Goal: Task Accomplishment & Management: Use online tool/utility

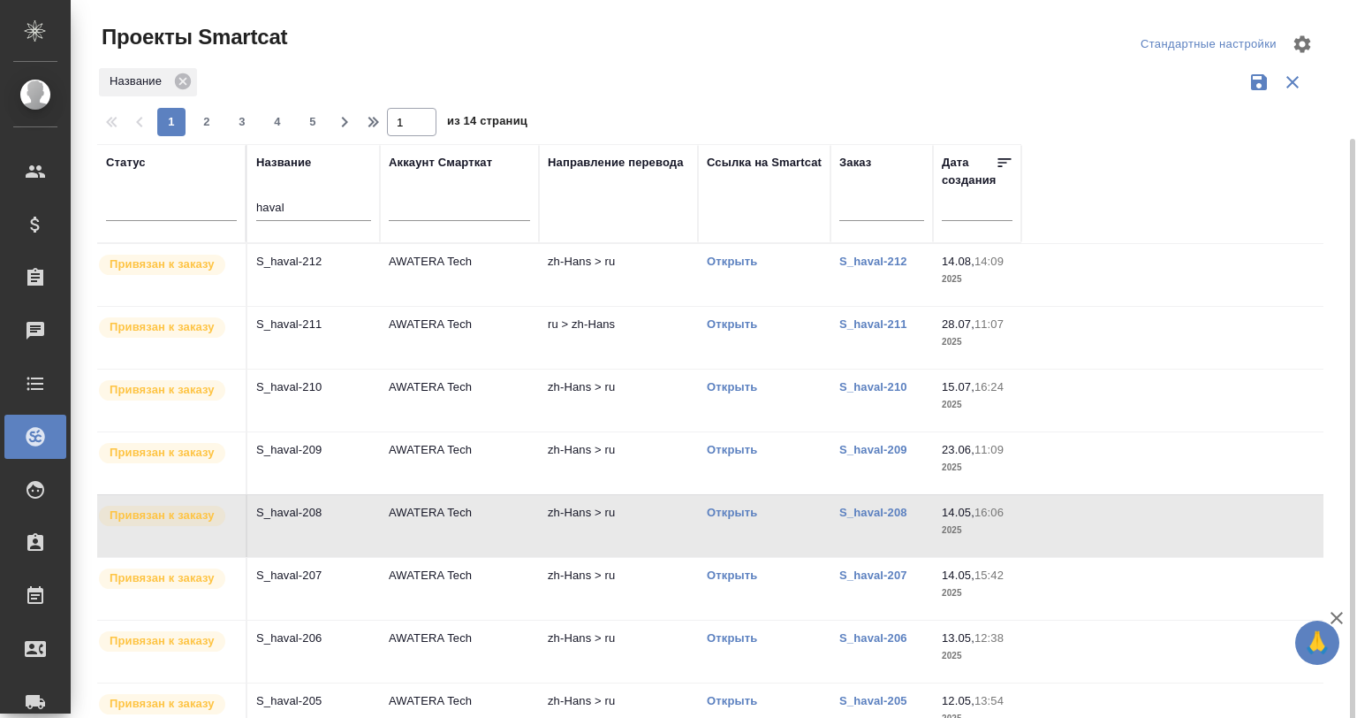
scroll to position [72, 0]
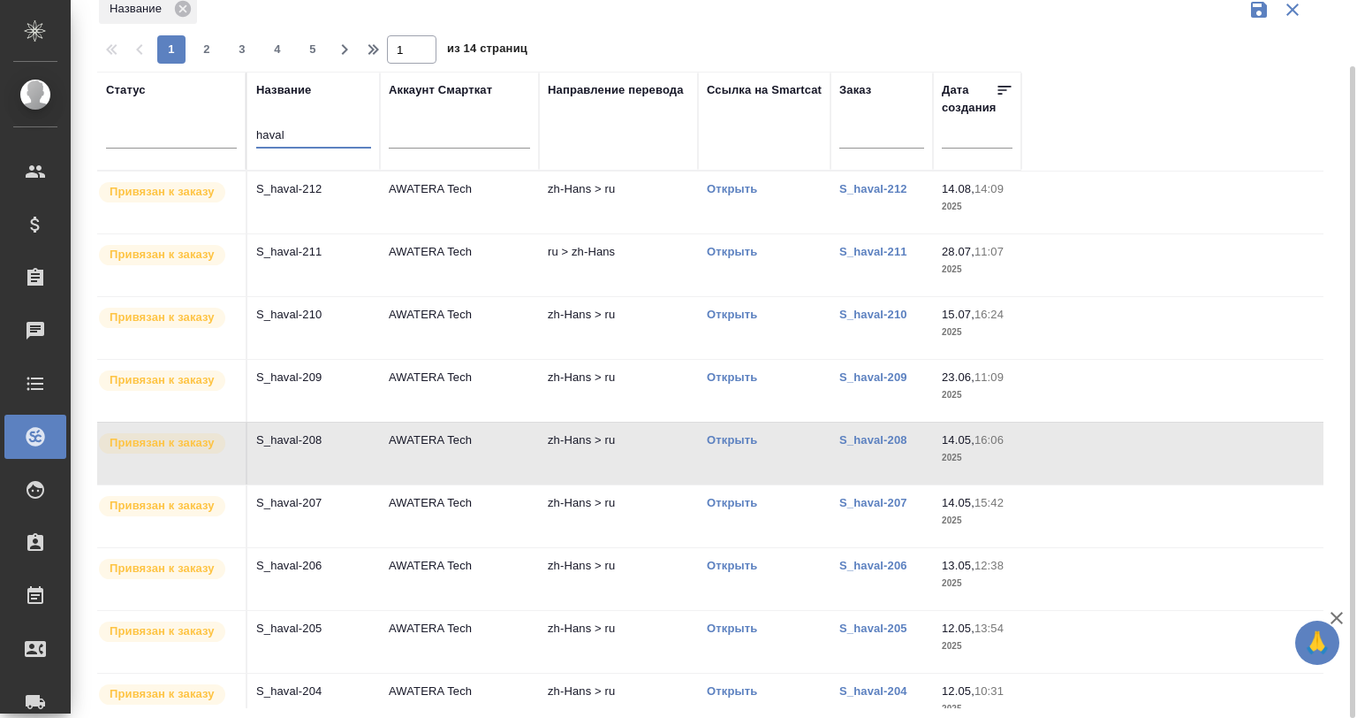
click at [297, 129] on input "haval" at bounding box center [313, 136] width 115 height 22
click at [297, 130] on input "haval" at bounding box center [313, 136] width 115 height 22
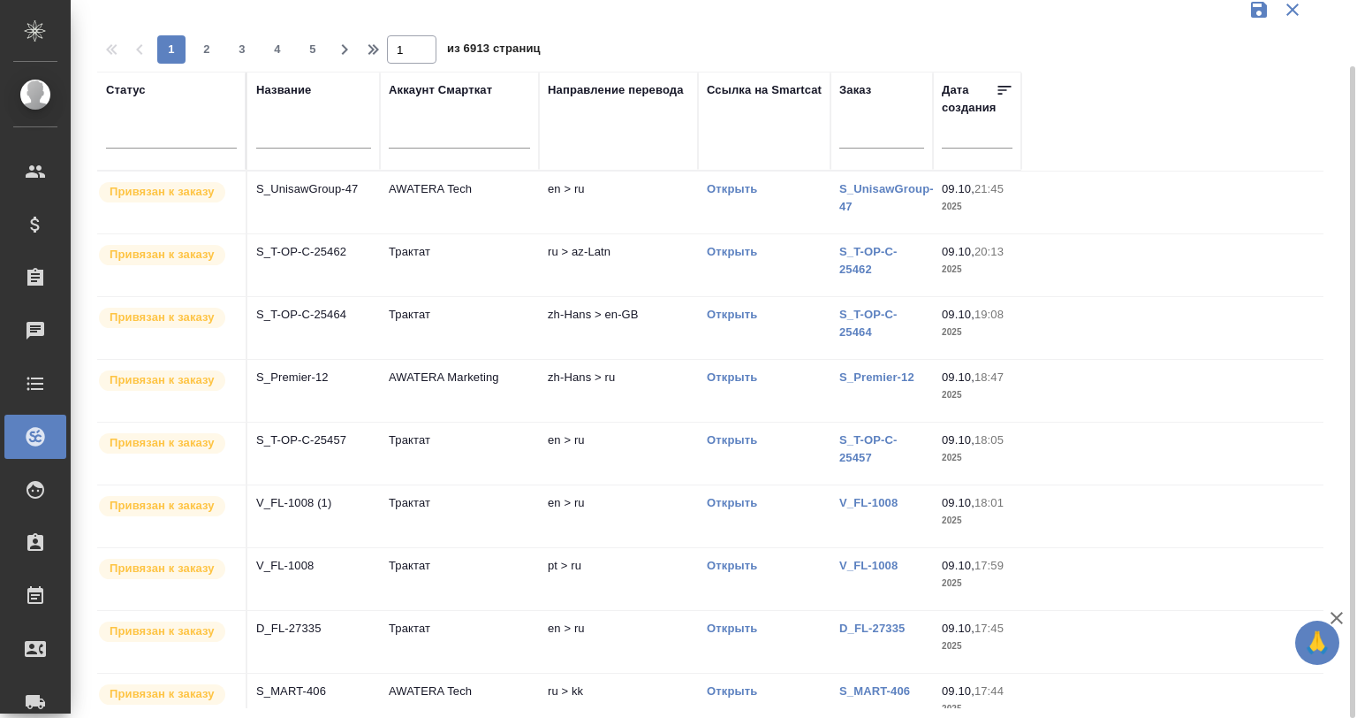
click at [582, 28] on div at bounding box center [717, 31] width 1241 height 9
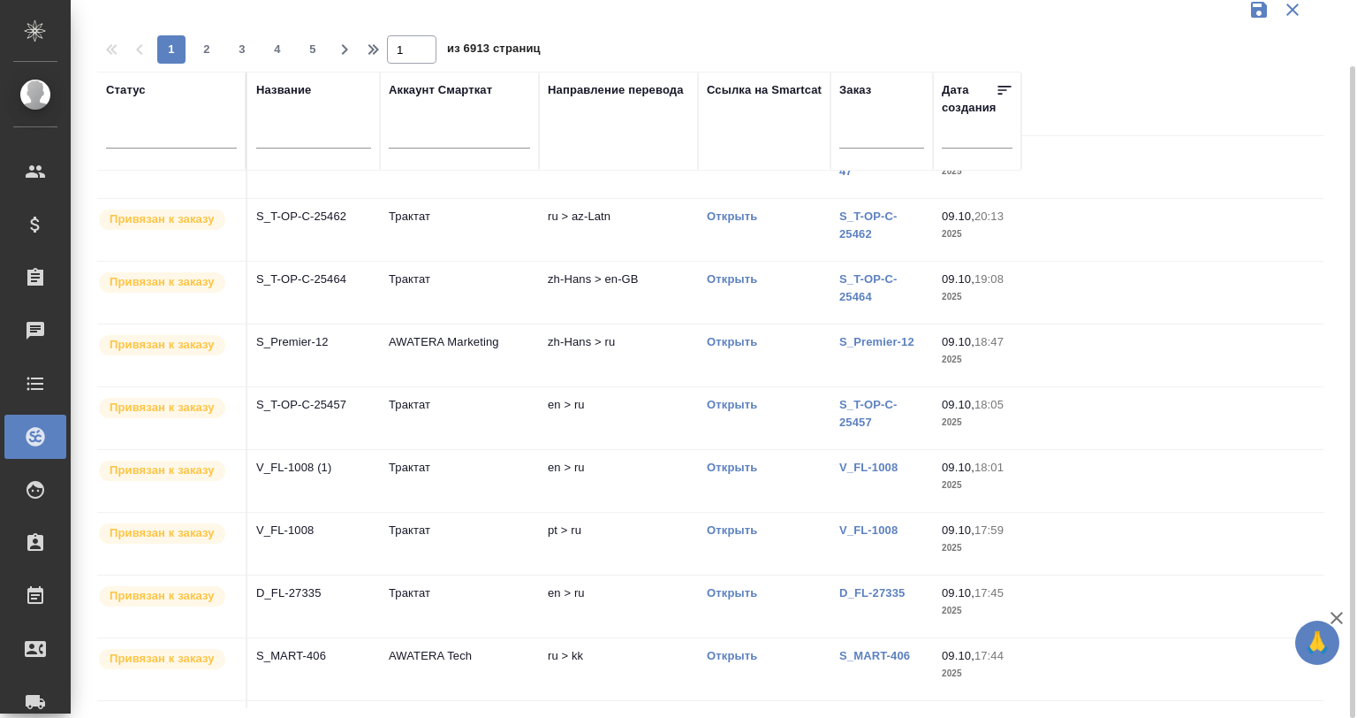
scroll to position [0, 0]
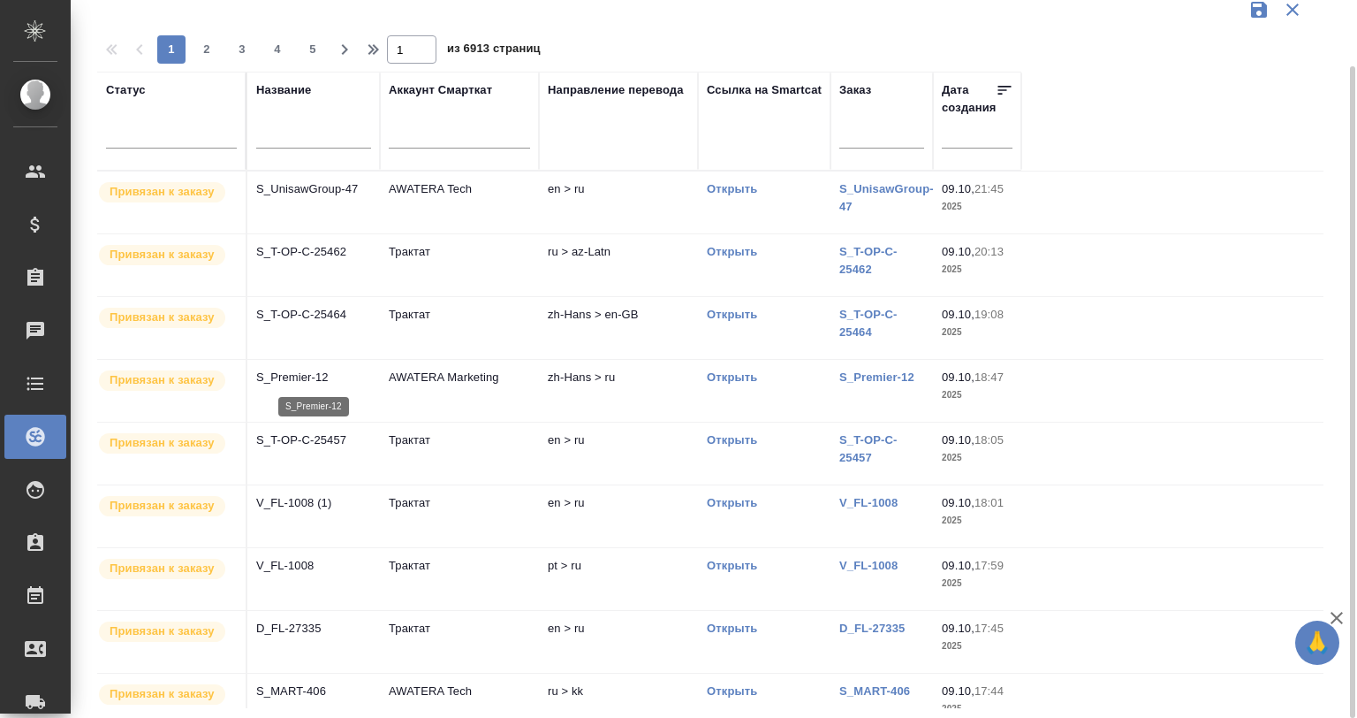
click at [315, 368] on p "S_Premier-12" at bounding box center [313, 377] width 115 height 18
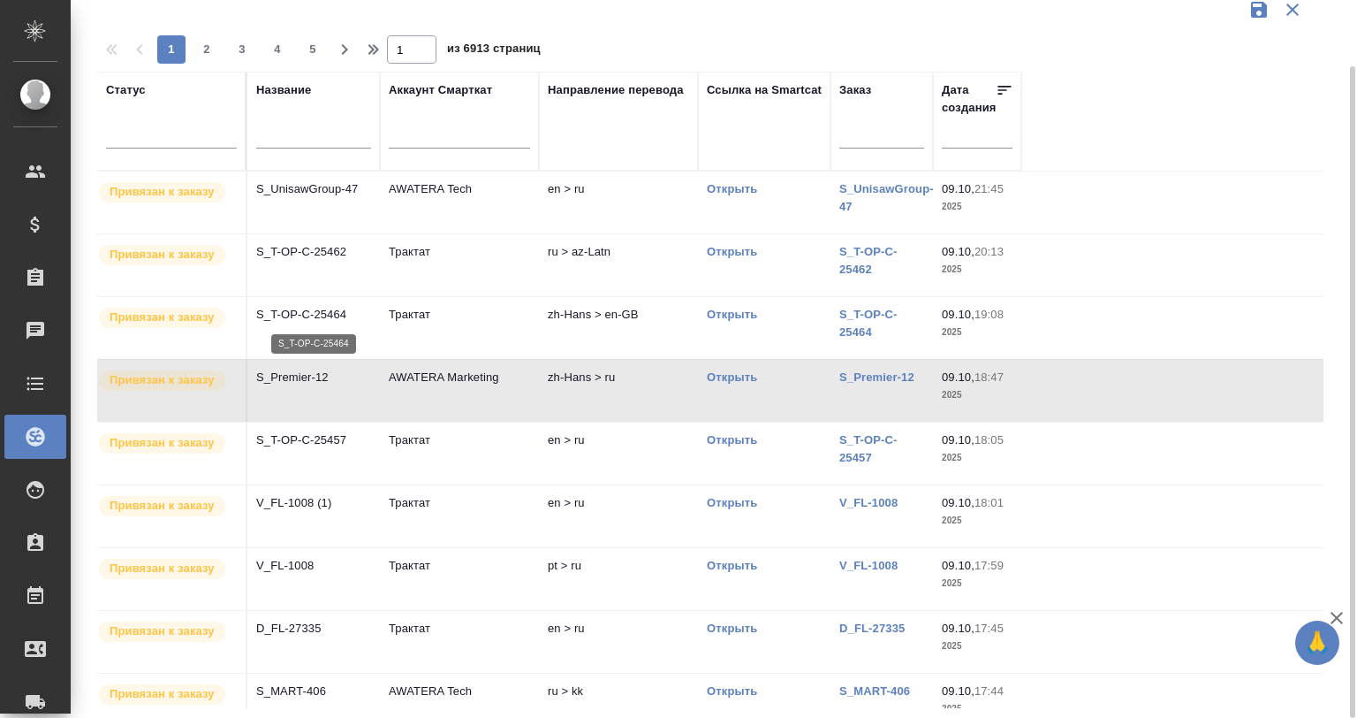
click at [329, 314] on p "S_T-OP-C-25464" at bounding box center [313, 315] width 115 height 18
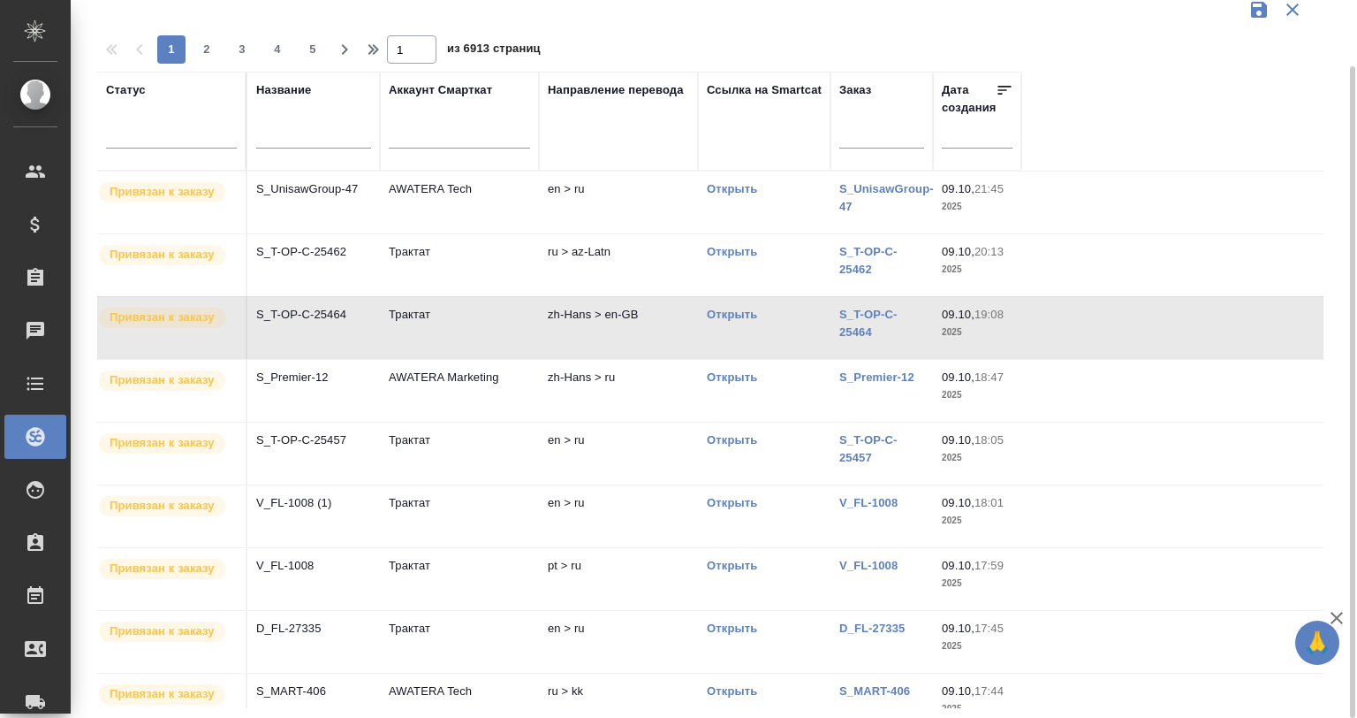
click at [311, 134] on input "text" at bounding box center [313, 136] width 115 height 22
type input "ы"
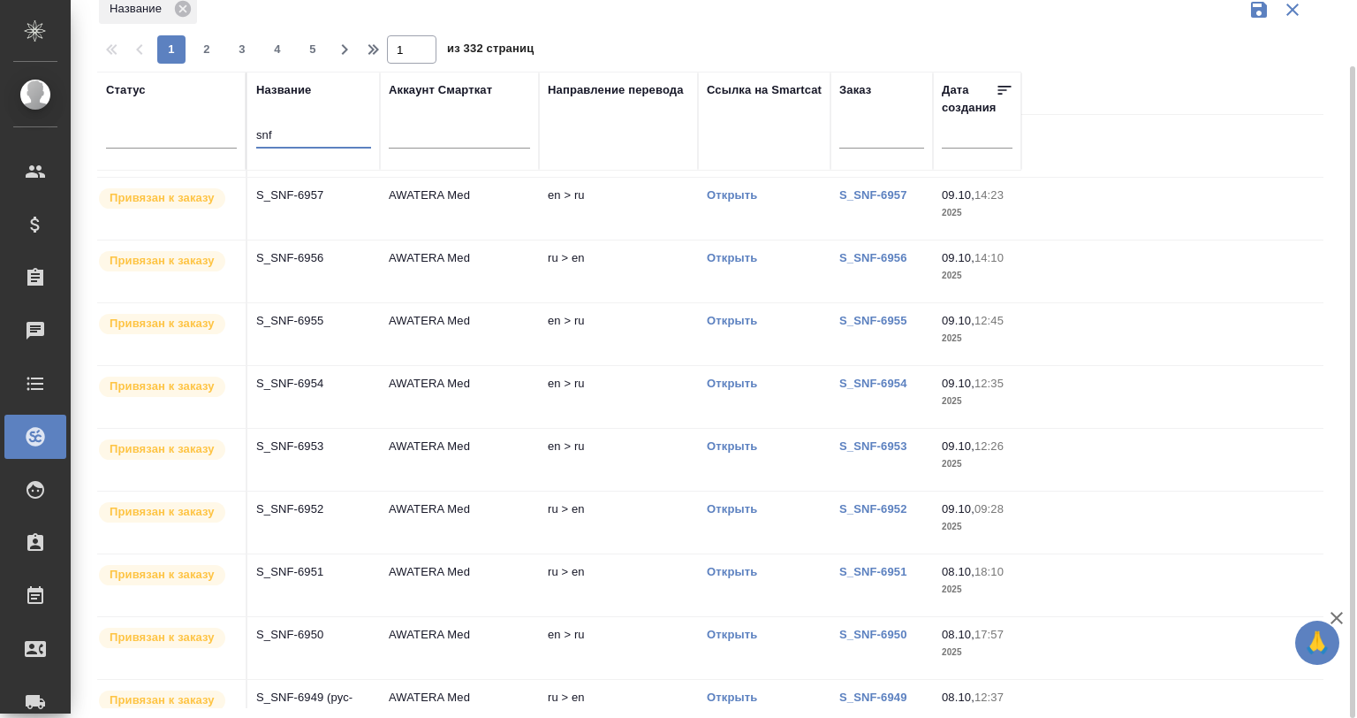
scroll to position [58, 0]
type input "snf"
click at [335, 459] on td "S_SNF-6953" at bounding box center [313, 458] width 133 height 62
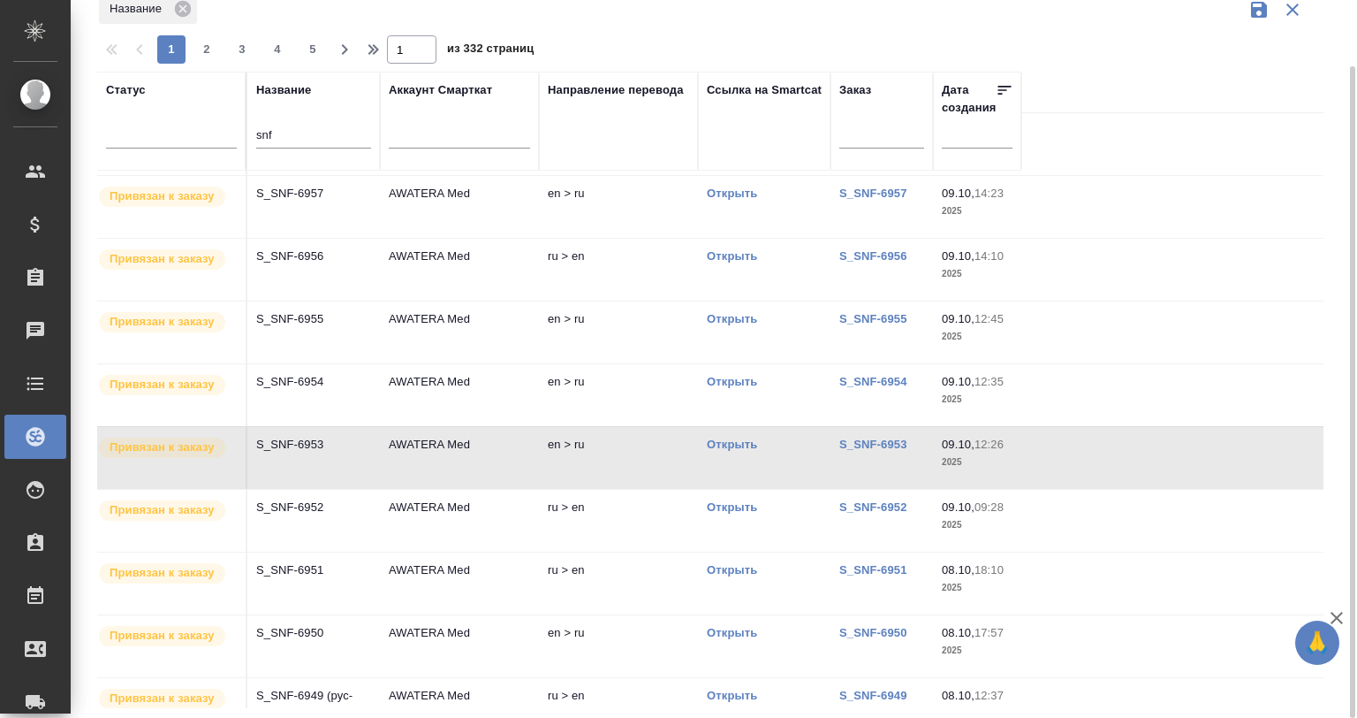
click at [331, 452] on td "S_SNF-6953" at bounding box center [313, 458] width 133 height 62
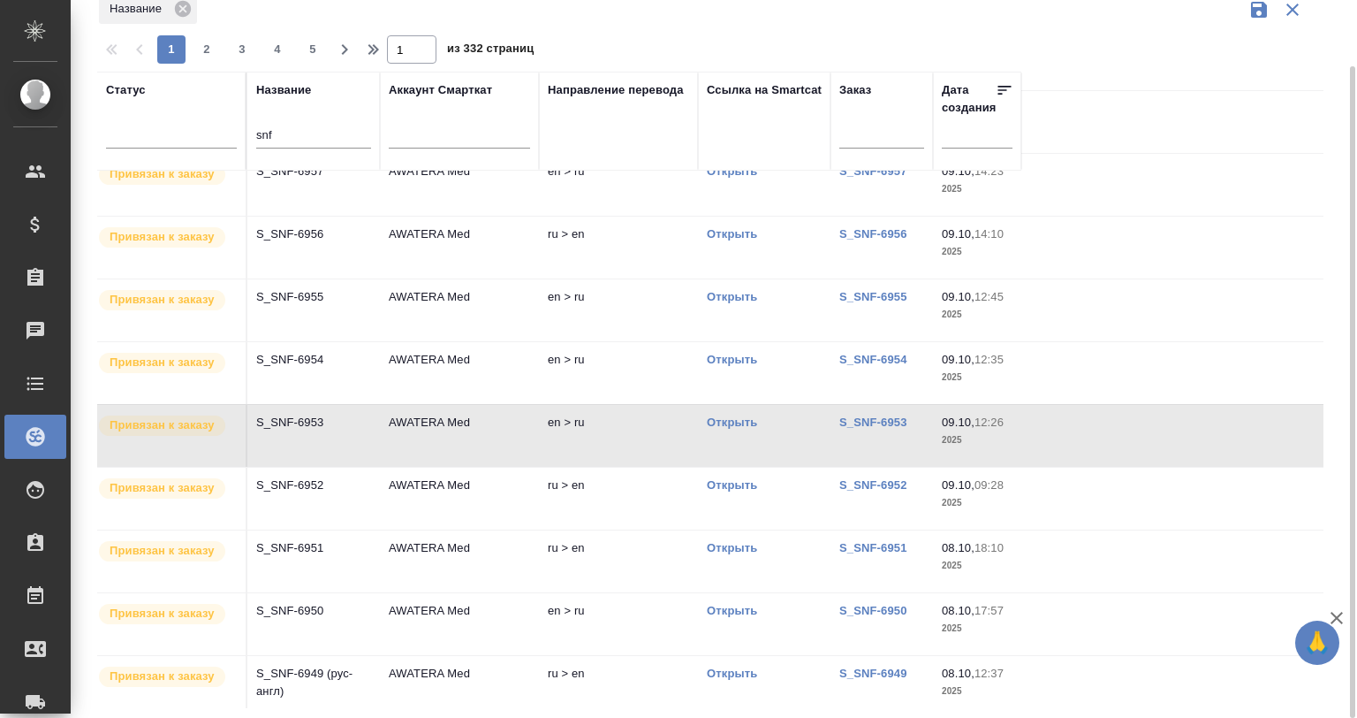
scroll to position [118, 0]
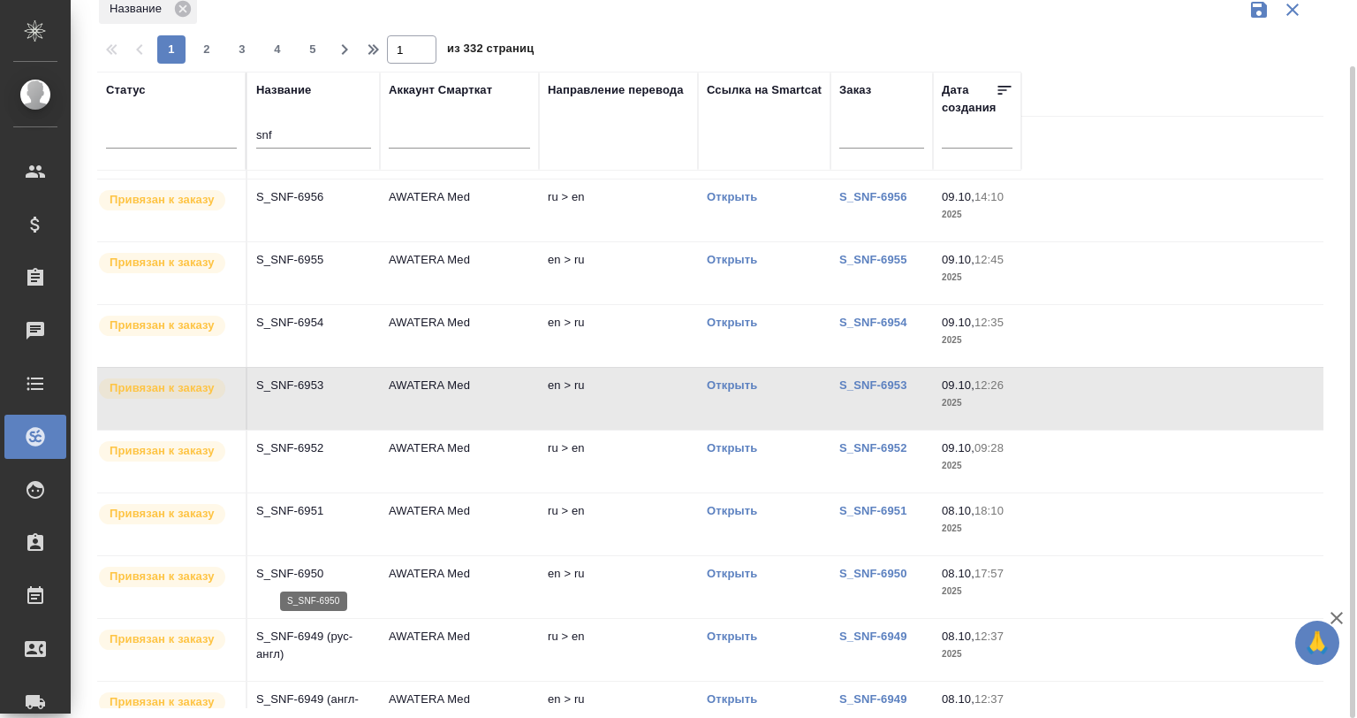
click at [296, 566] on p "S_SNF-6950" at bounding box center [313, 574] width 115 height 18
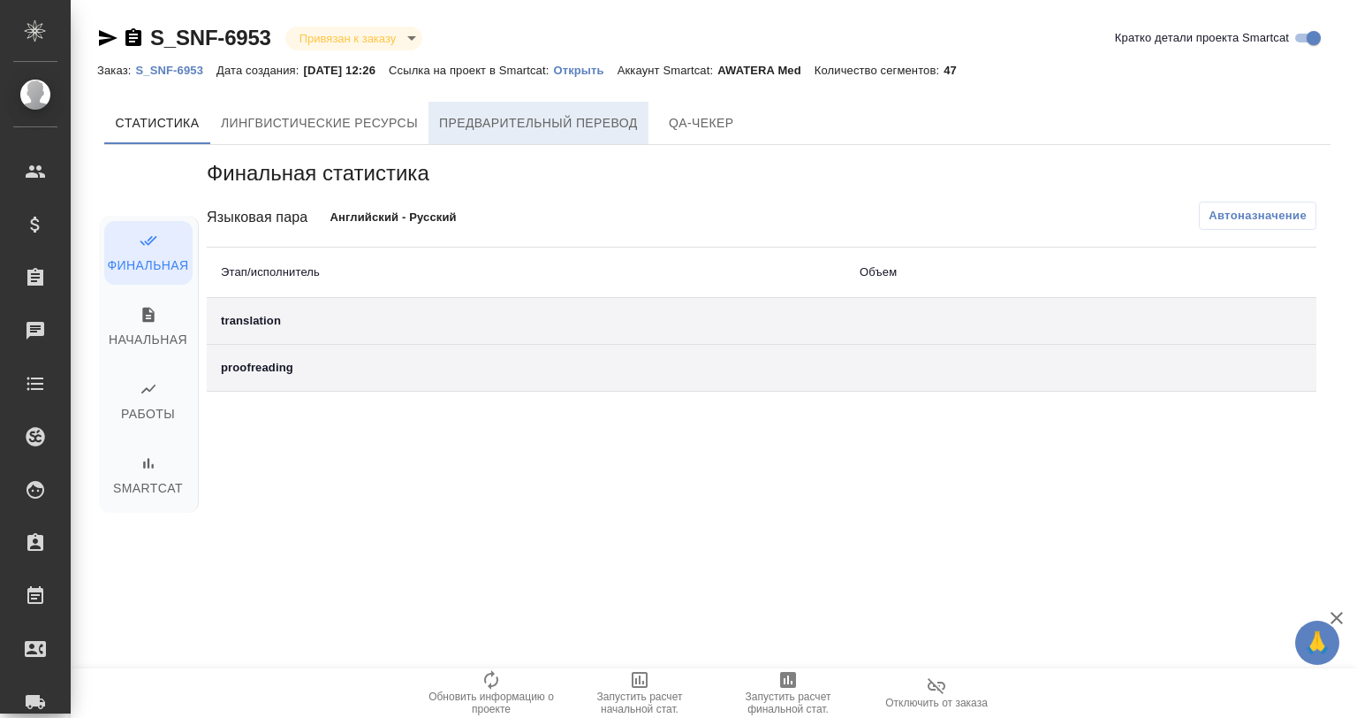
click at [554, 120] on span "Предварительный перевод" at bounding box center [538, 123] width 199 height 22
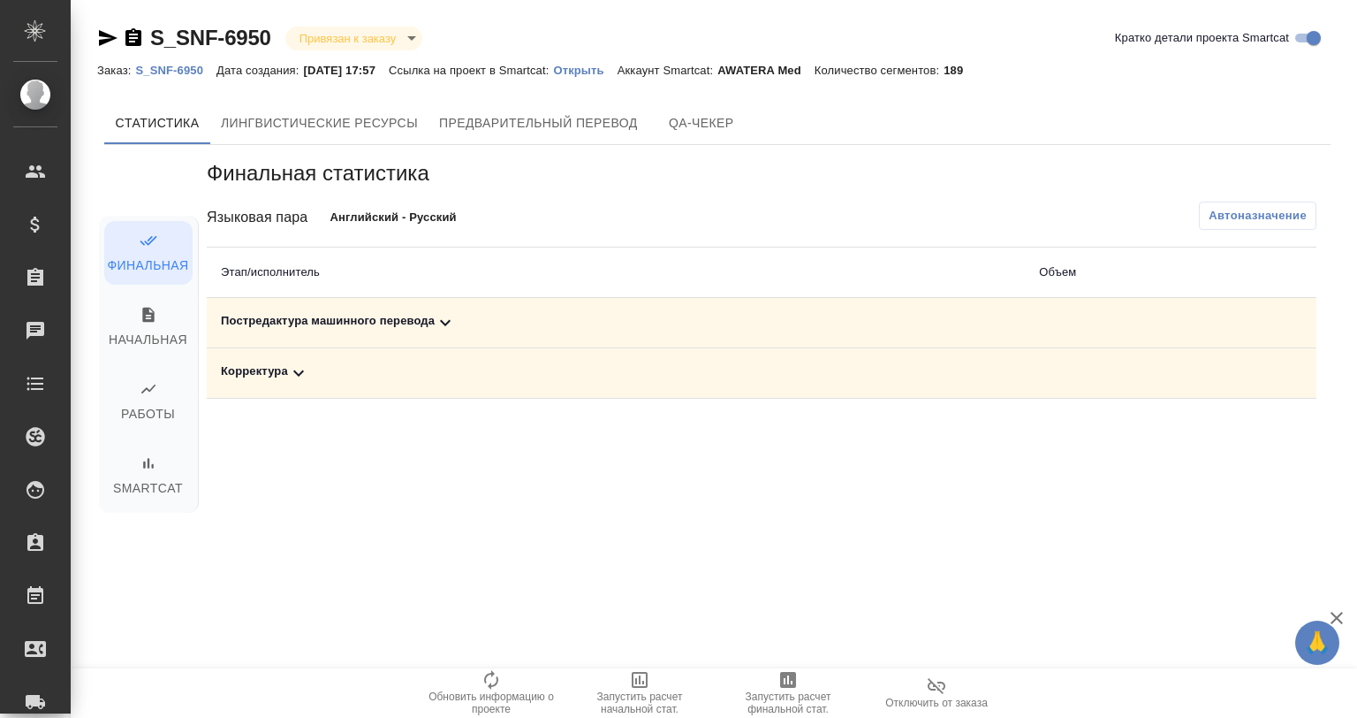
click at [449, 322] on icon at bounding box center [445, 322] width 21 height 21
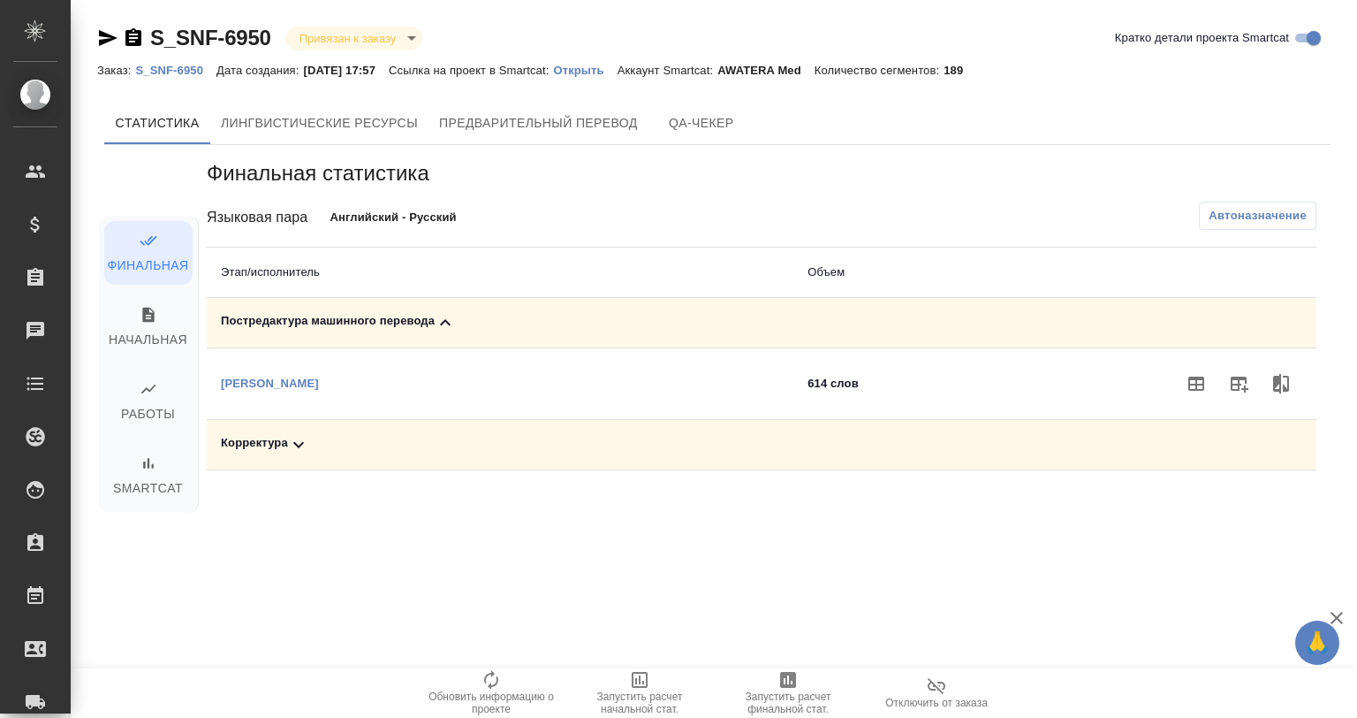
click at [442, 317] on icon at bounding box center [445, 322] width 21 height 21
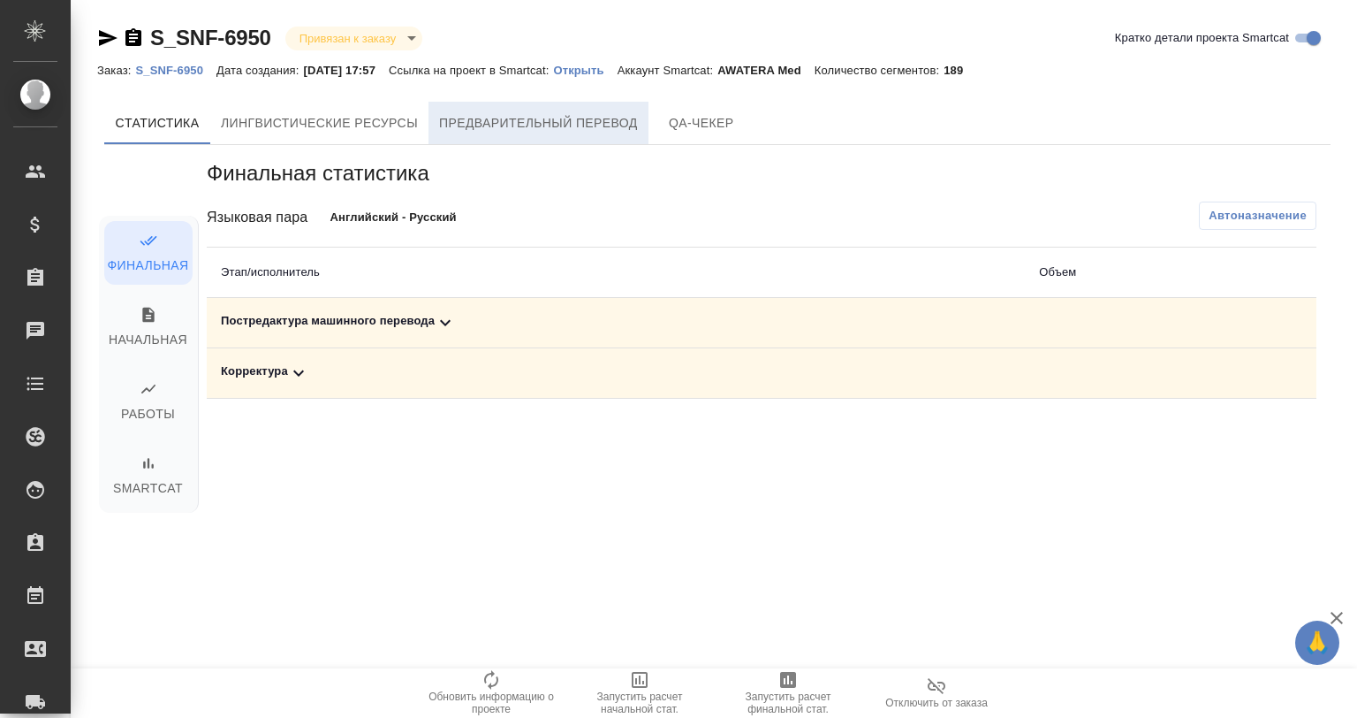
click at [631, 113] on span "Предварительный перевод" at bounding box center [538, 123] width 199 height 22
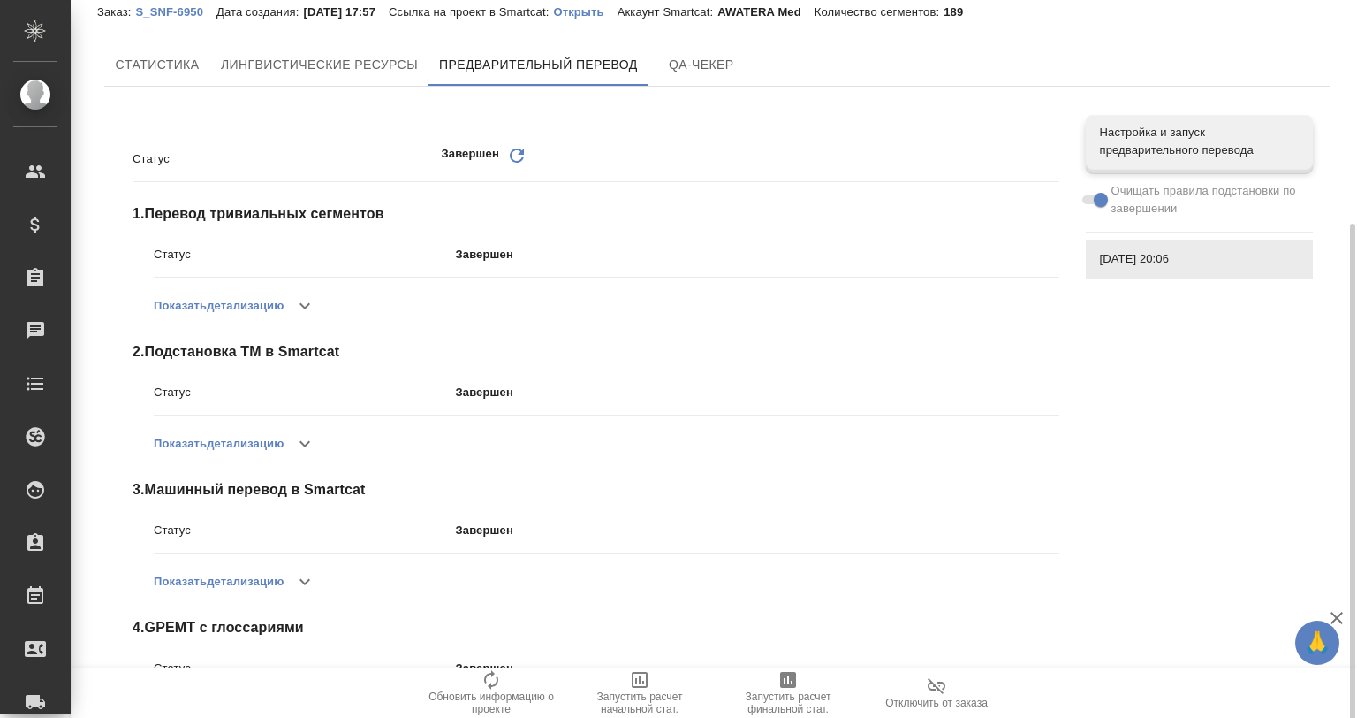
scroll to position [155, 0]
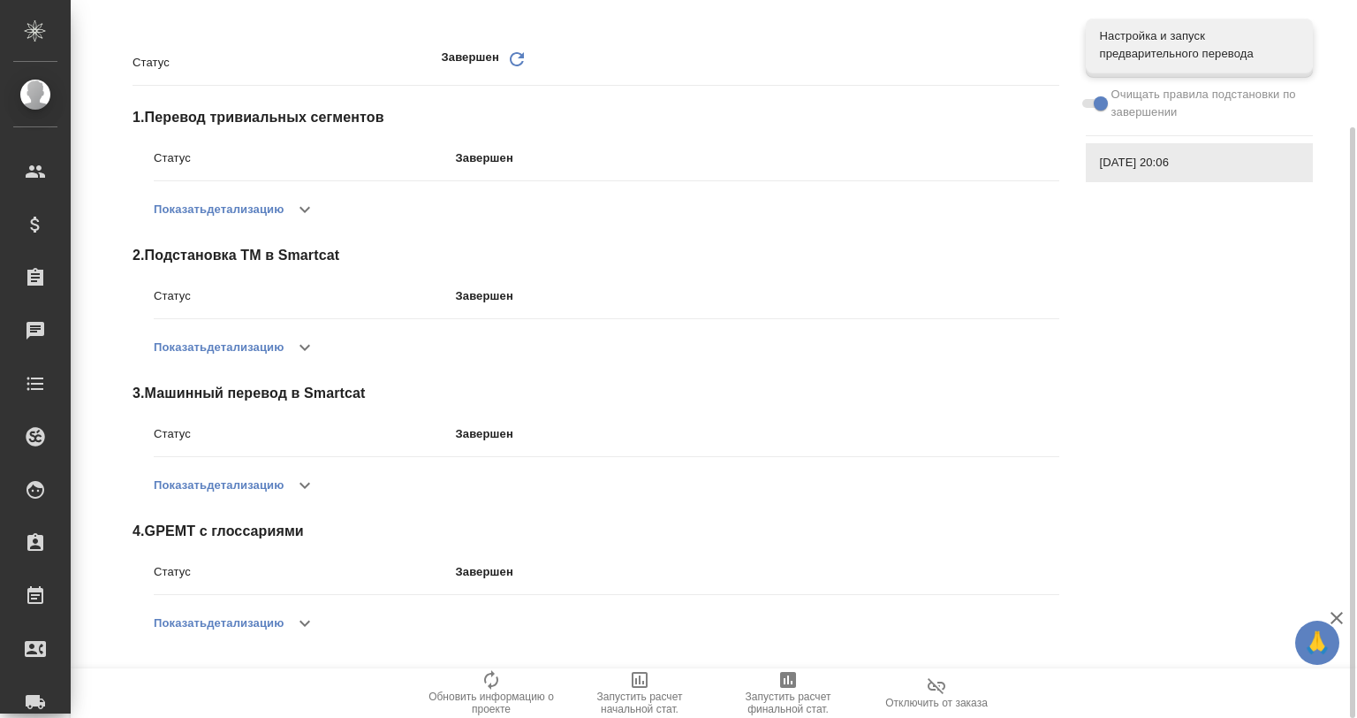
click at [304, 612] on icon "button" at bounding box center [304, 622] width 21 height 21
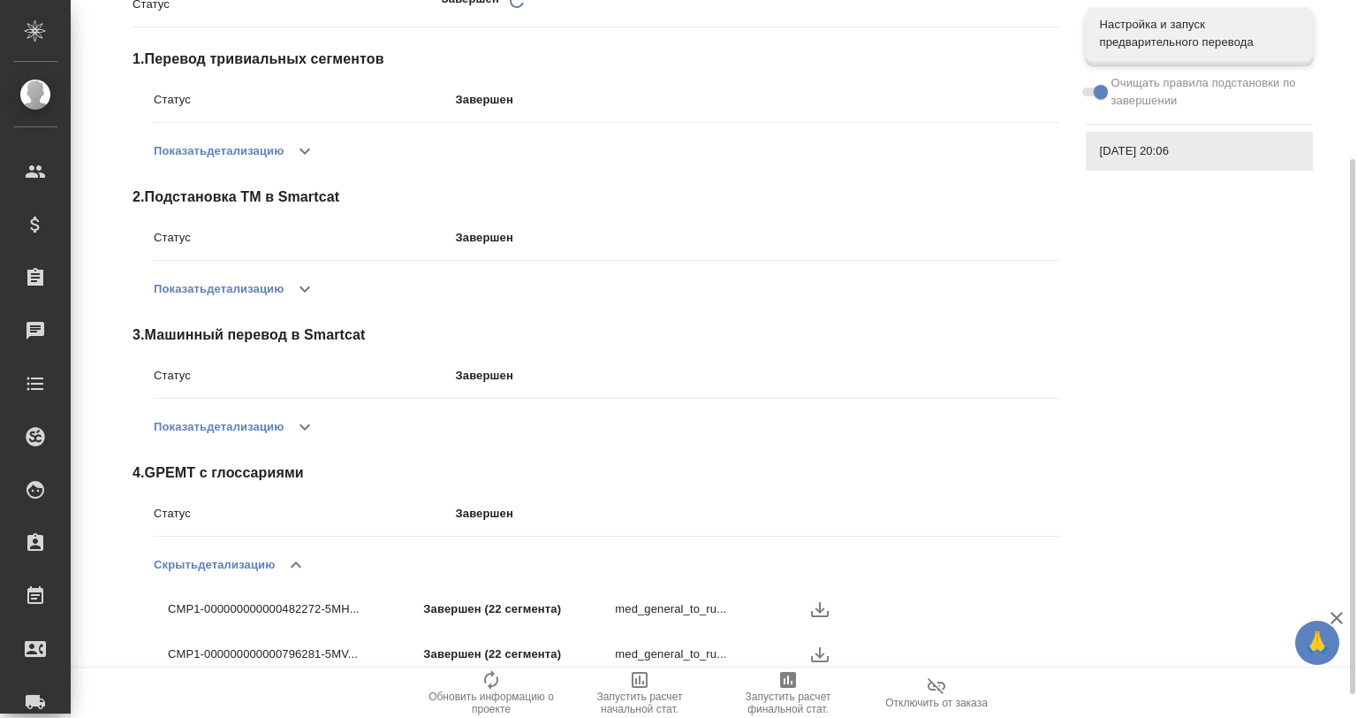
scroll to position [244, 0]
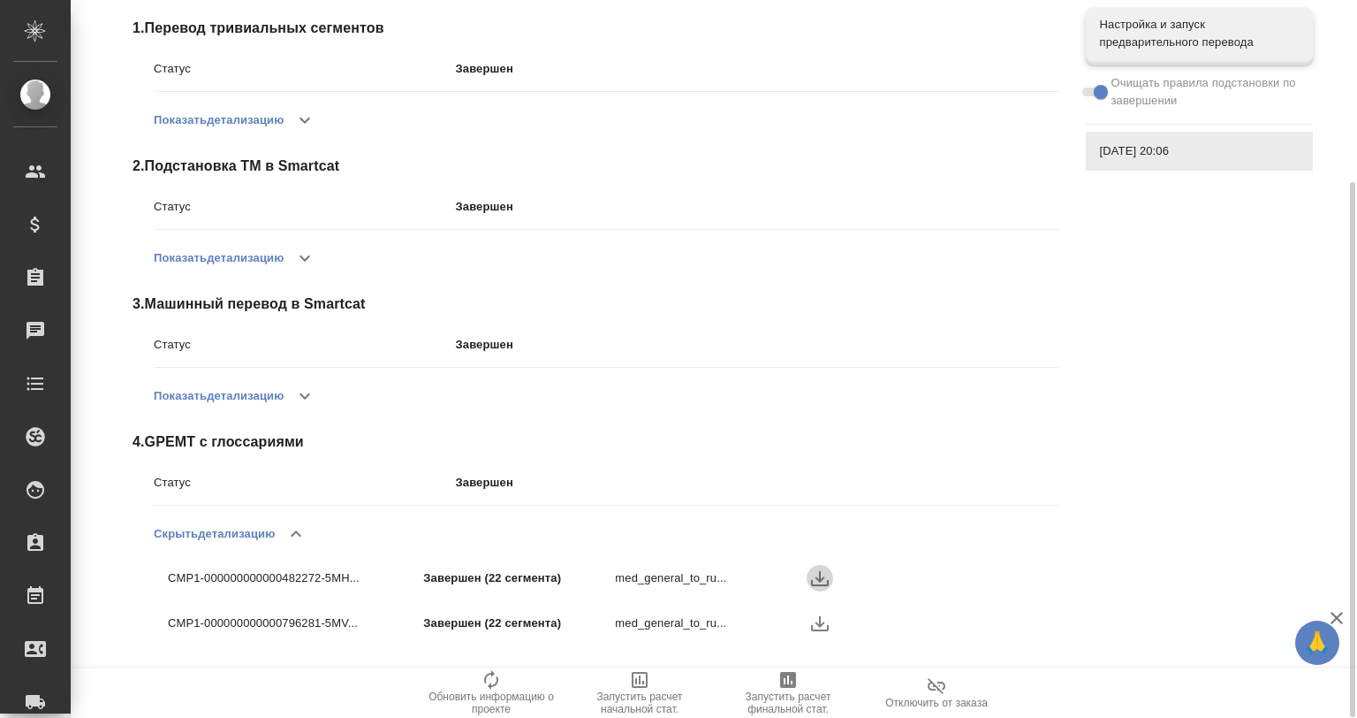
click at [815, 581] on icon "button" at bounding box center [819, 577] width 21 height 21
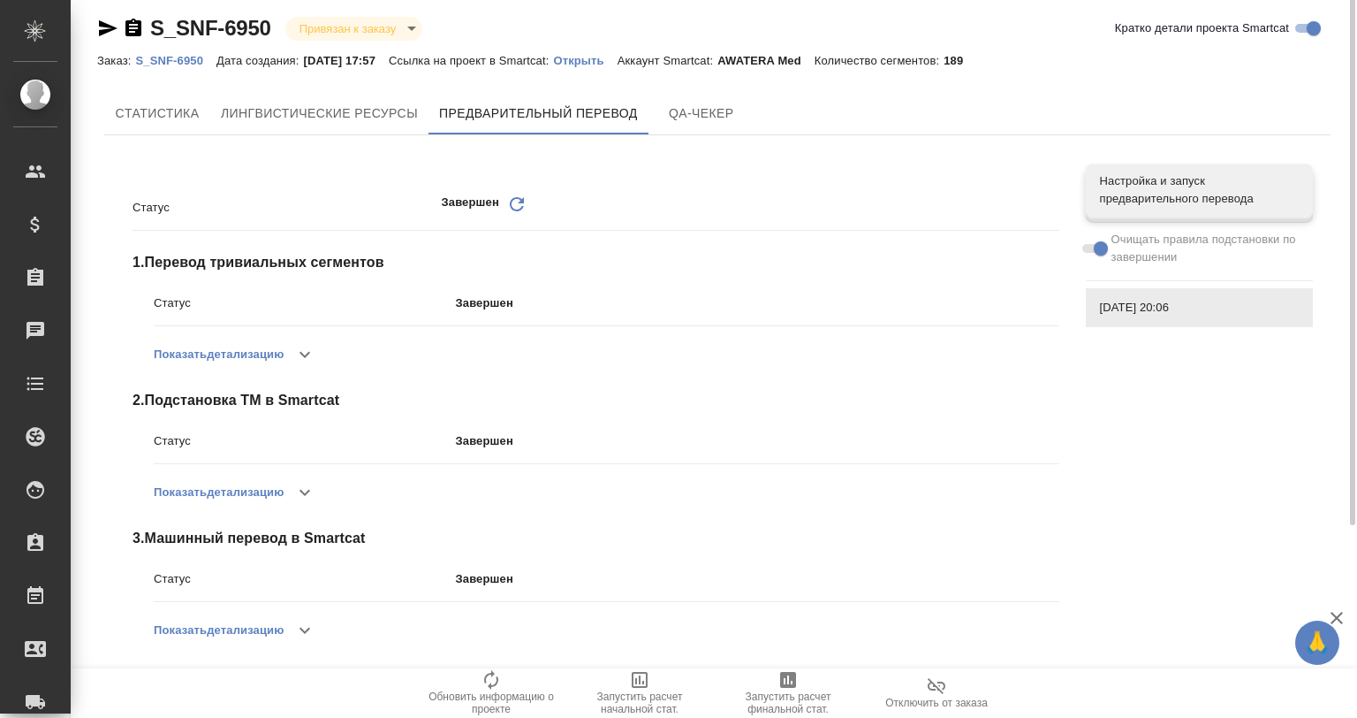
scroll to position [0, 0]
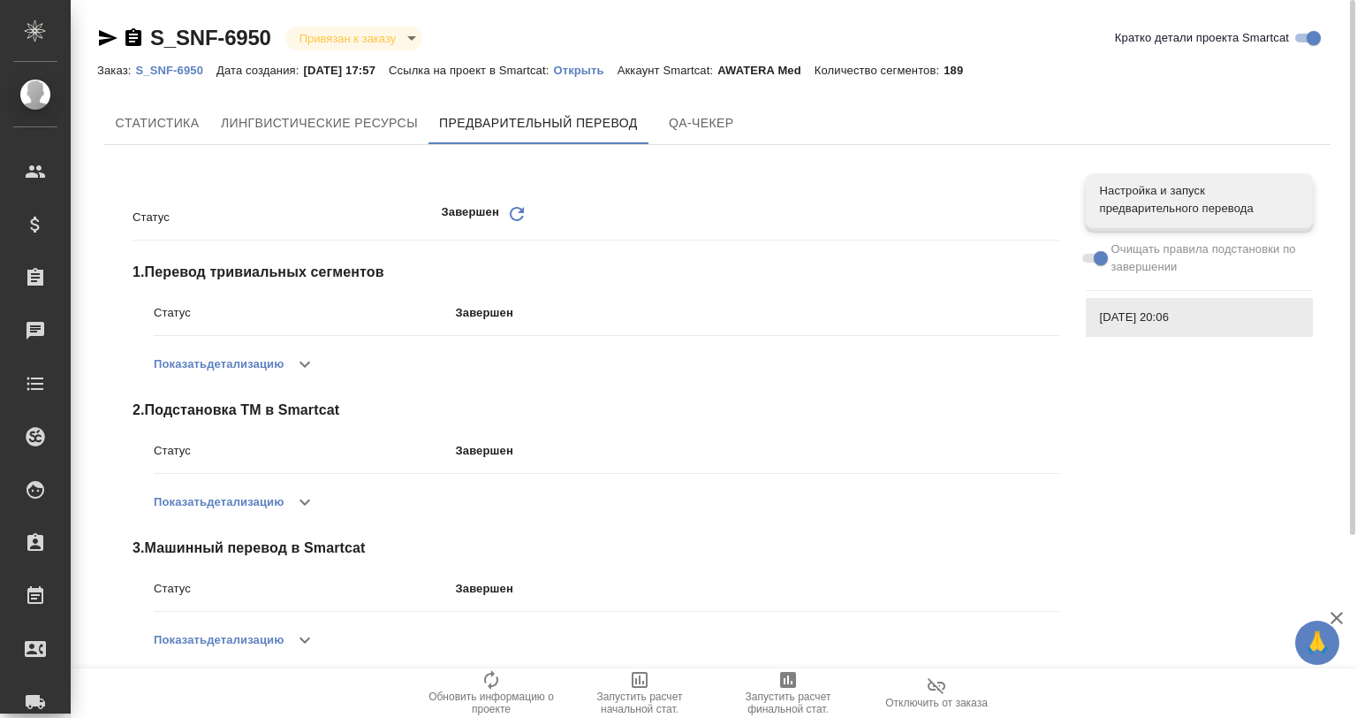
click at [599, 65] on p "Открыть" at bounding box center [585, 70] width 64 height 13
click at [100, 34] on icon "button" at bounding box center [108, 38] width 19 height 16
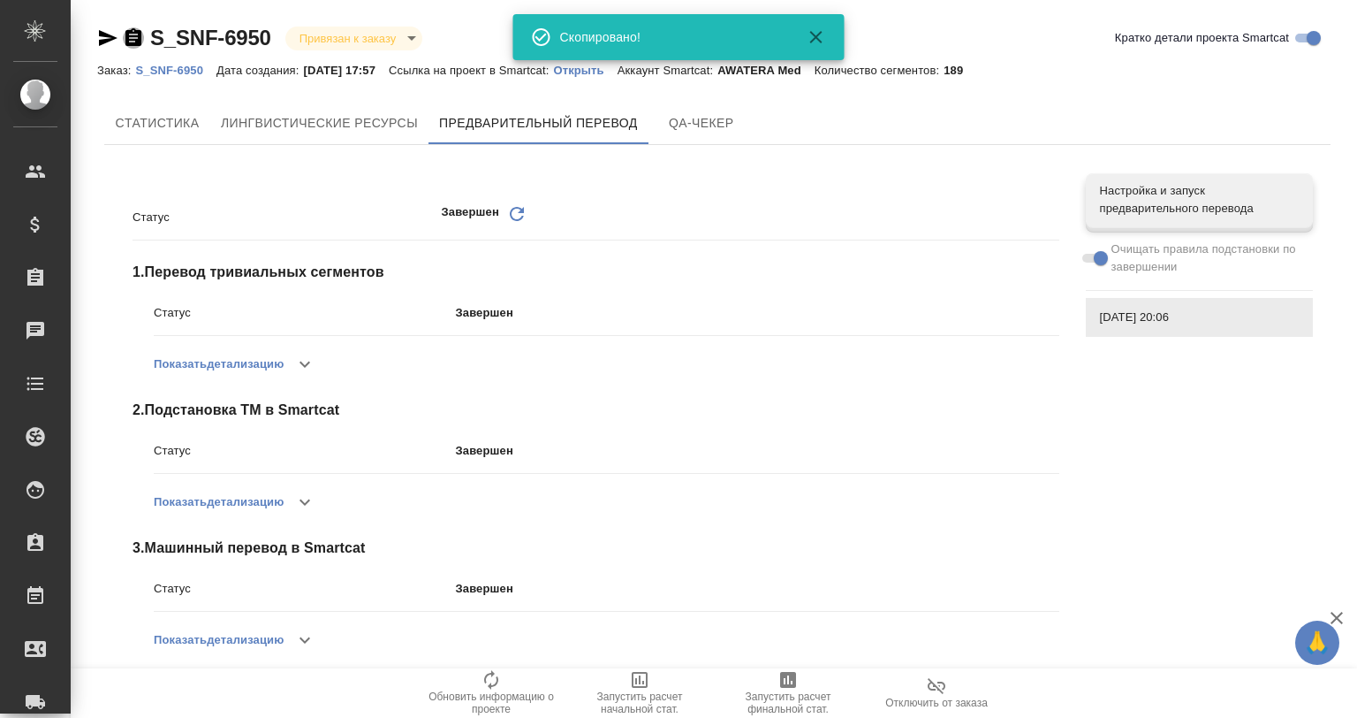
click at [128, 32] on icon "button" at bounding box center [133, 37] width 16 height 18
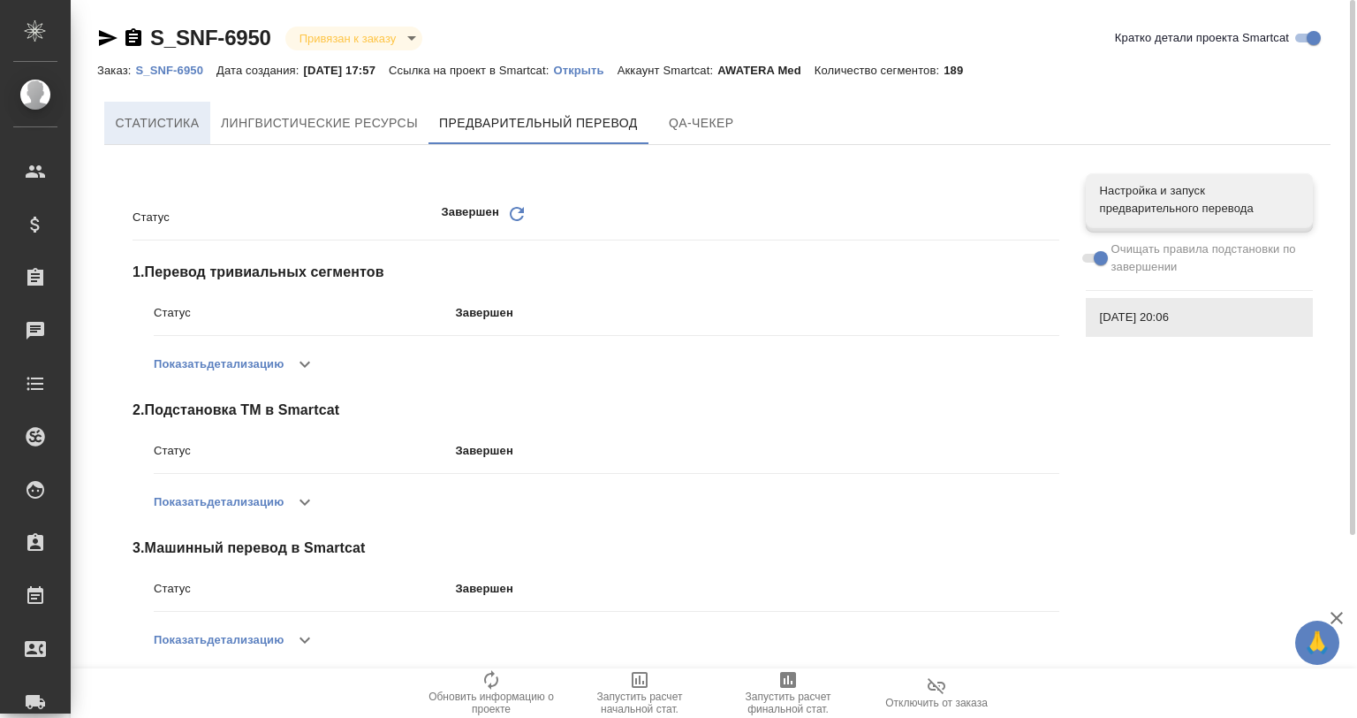
click at [113, 134] on button "Cтатистика" at bounding box center [157, 123] width 106 height 42
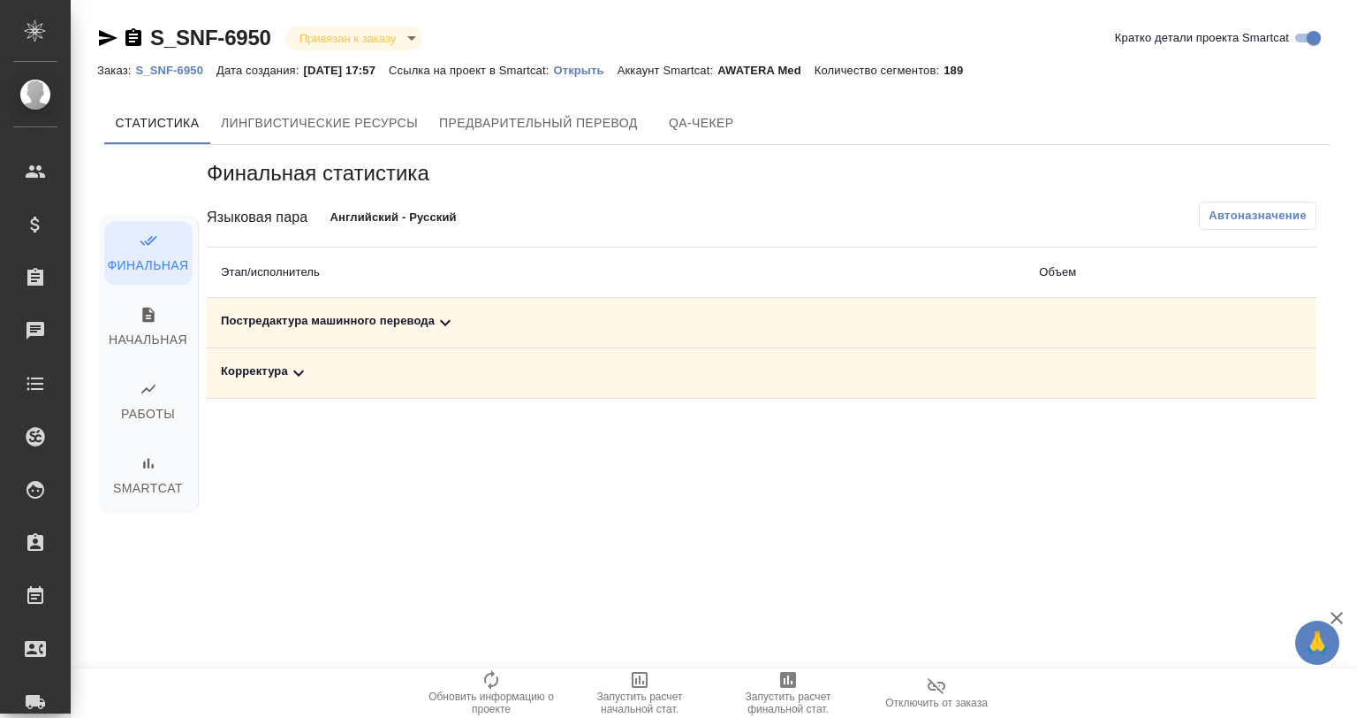
click at [435, 314] on icon at bounding box center [445, 322] width 21 height 21
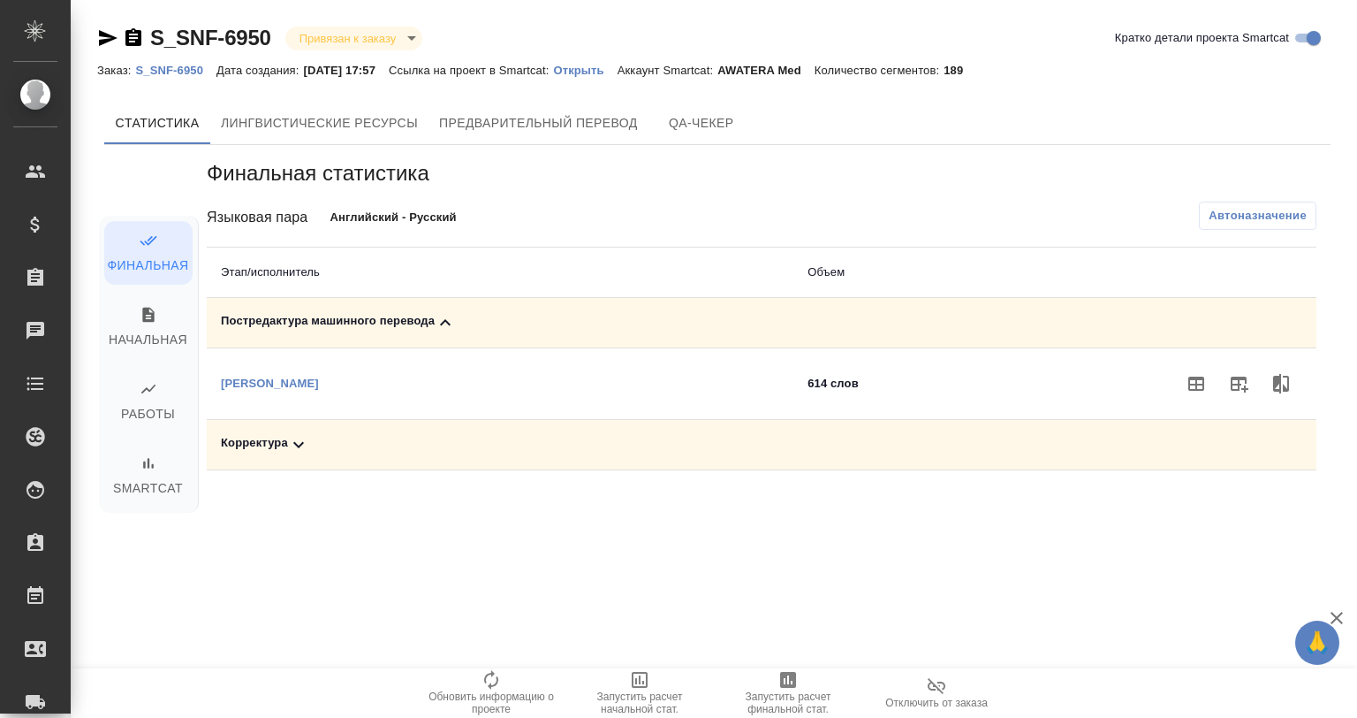
click at [1175, 381] on span at bounding box center [1196, 383] width 42 height 42
click at [1175, 376] on button "button" at bounding box center [1196, 383] width 42 height 42
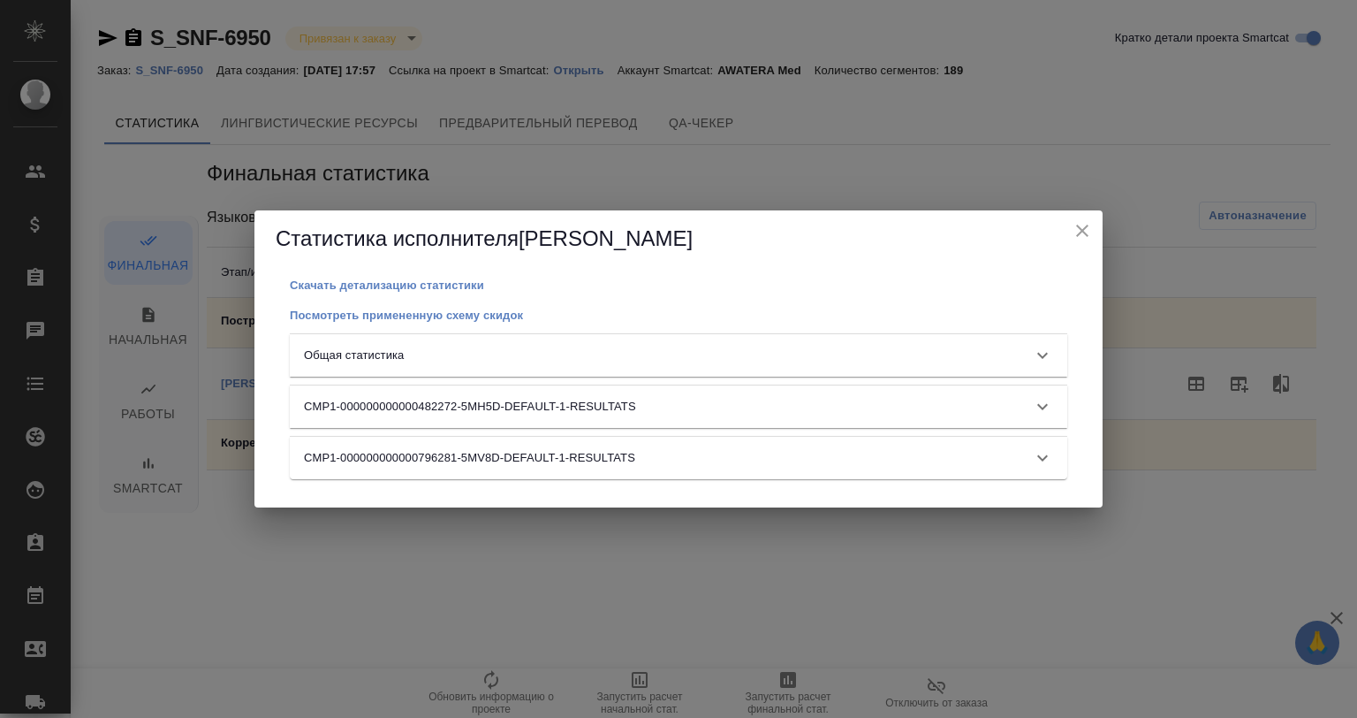
click at [809, 347] on div "Общая статистика" at bounding box center [663, 355] width 718 height 18
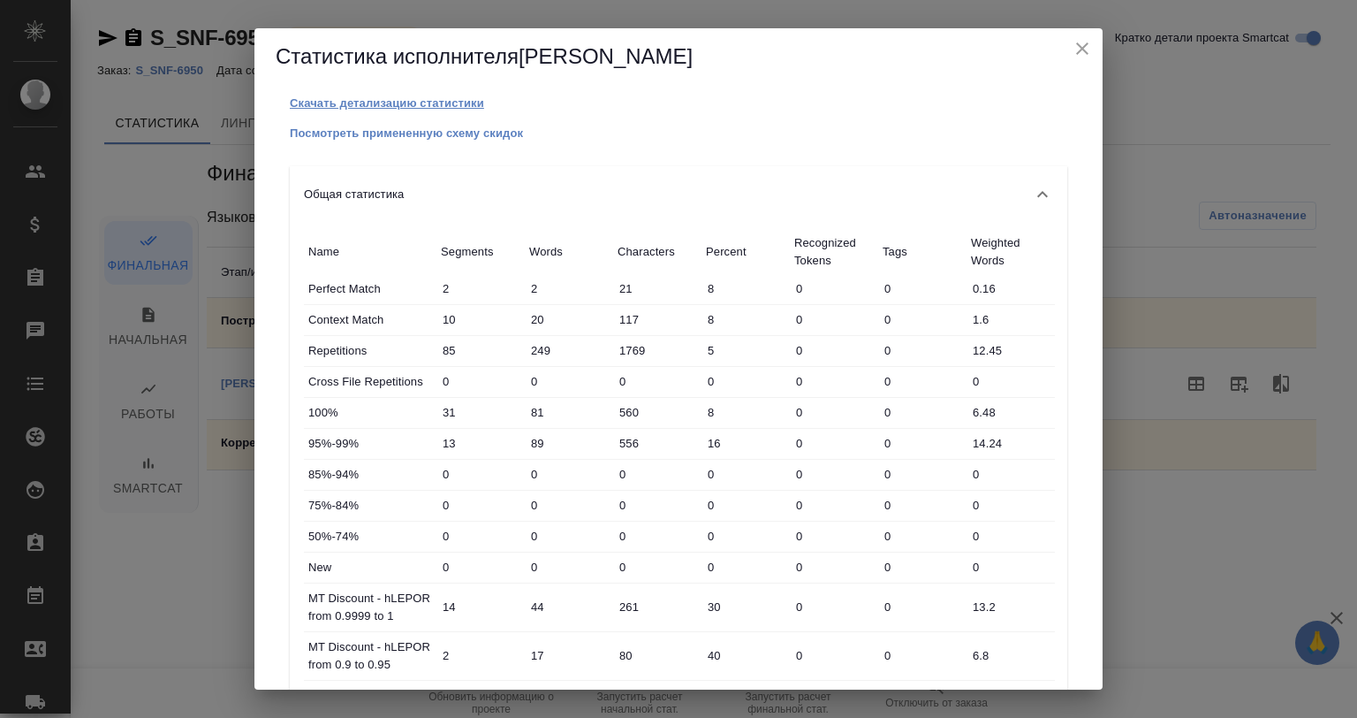
click at [350, 95] on button "Скачать детализацию статистики" at bounding box center [387, 104] width 194 height 18
click at [1082, 46] on icon "close" at bounding box center [1082, 48] width 21 height 21
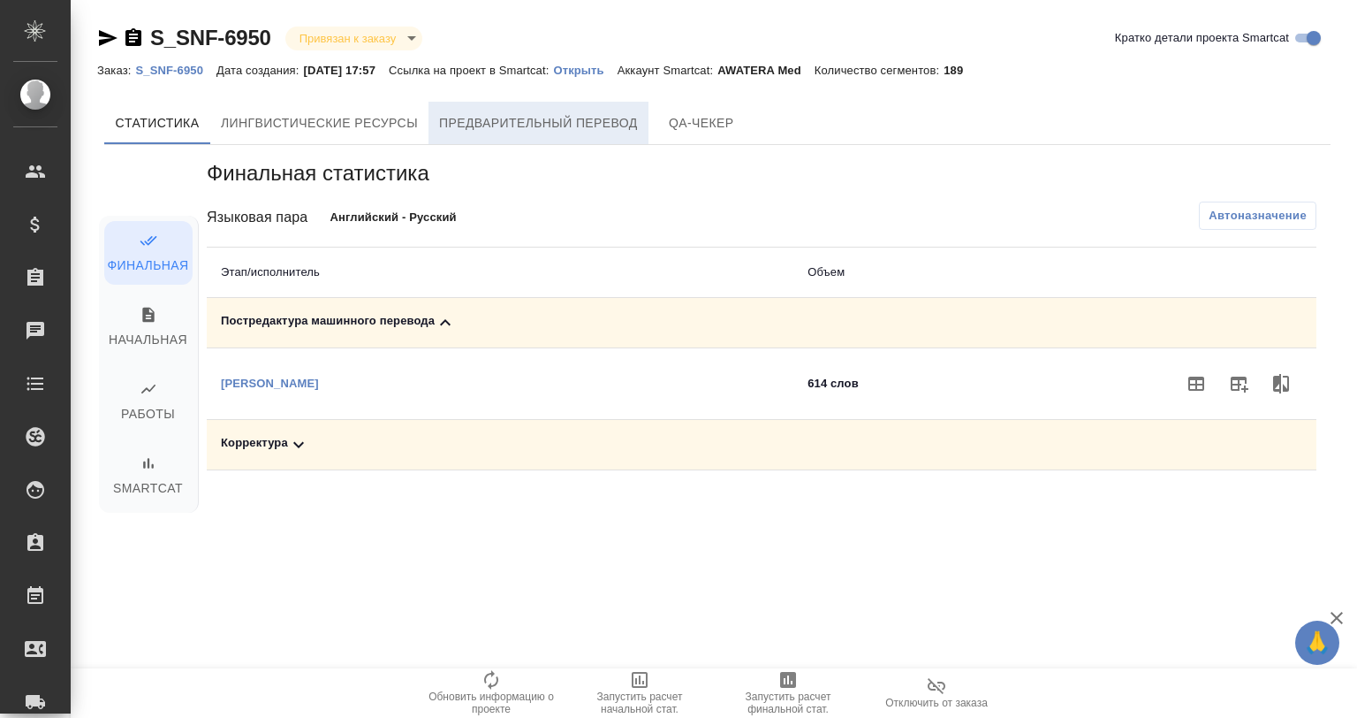
click at [574, 114] on span "Предварительный перевод" at bounding box center [538, 123] width 199 height 22
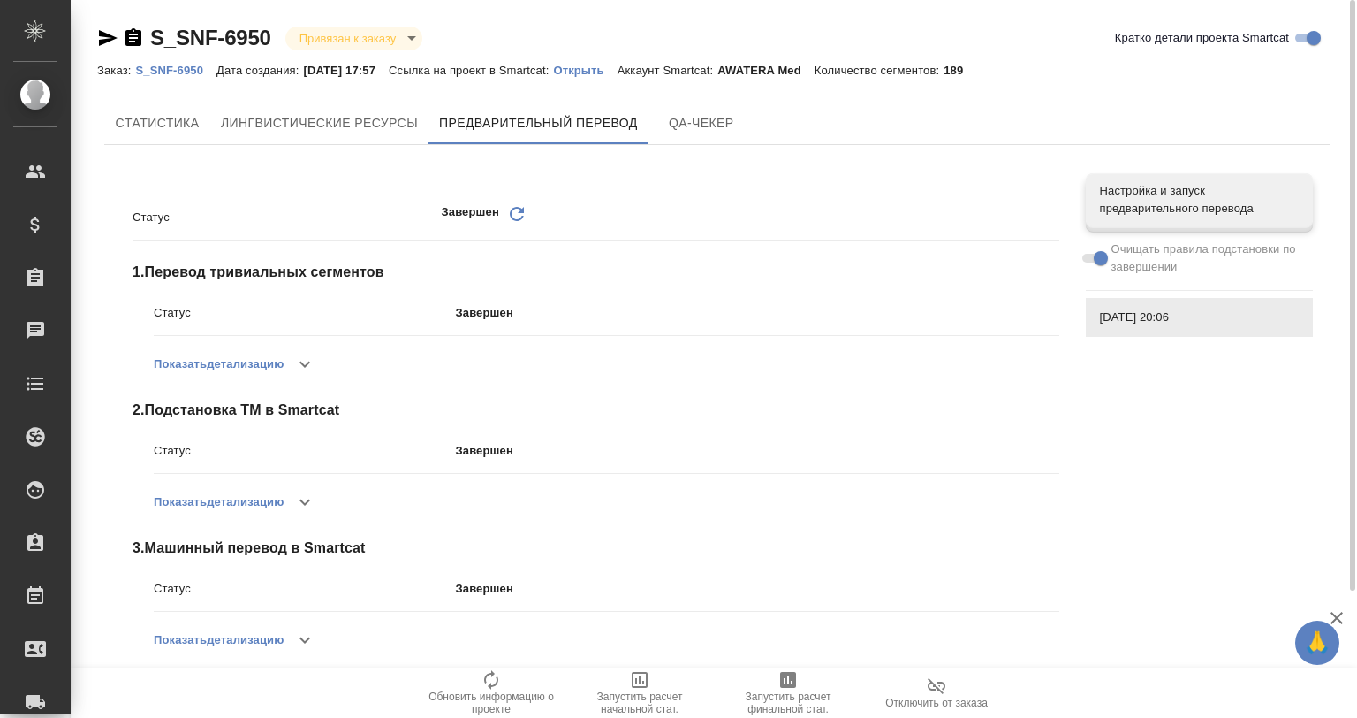
click at [607, 67] on p "Открыть" at bounding box center [585, 70] width 64 height 13
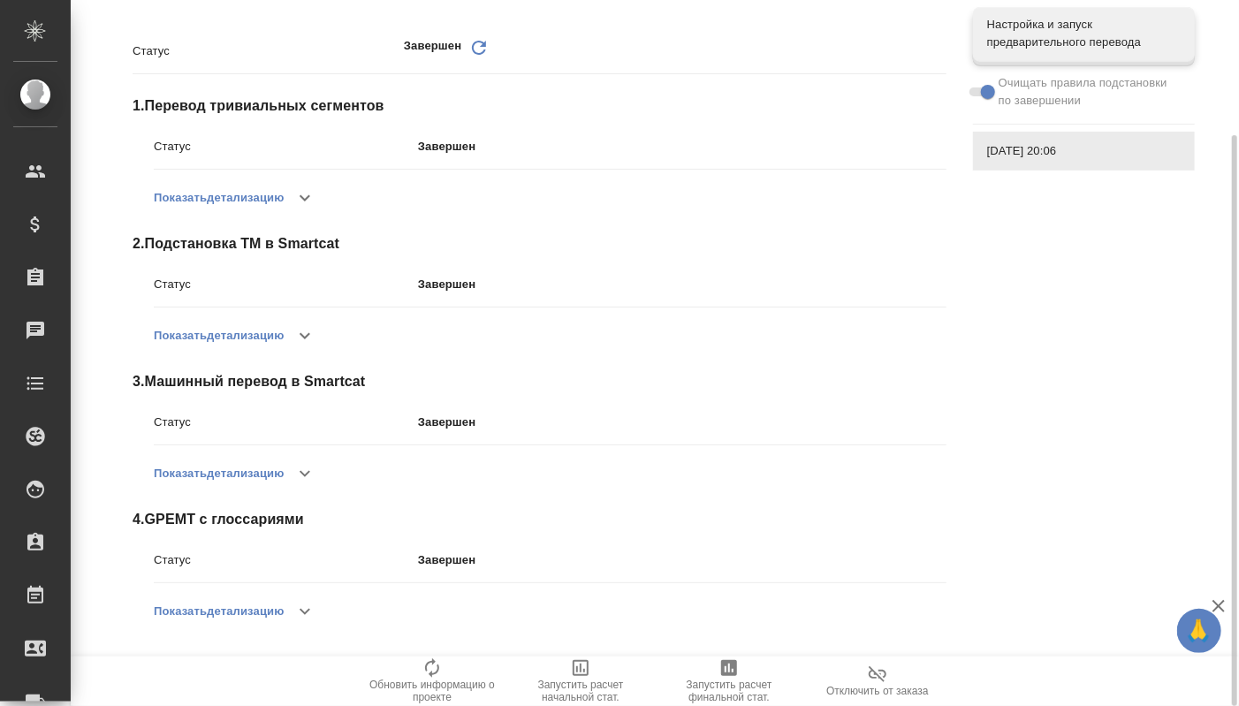
click at [311, 614] on icon "button" at bounding box center [304, 611] width 21 height 21
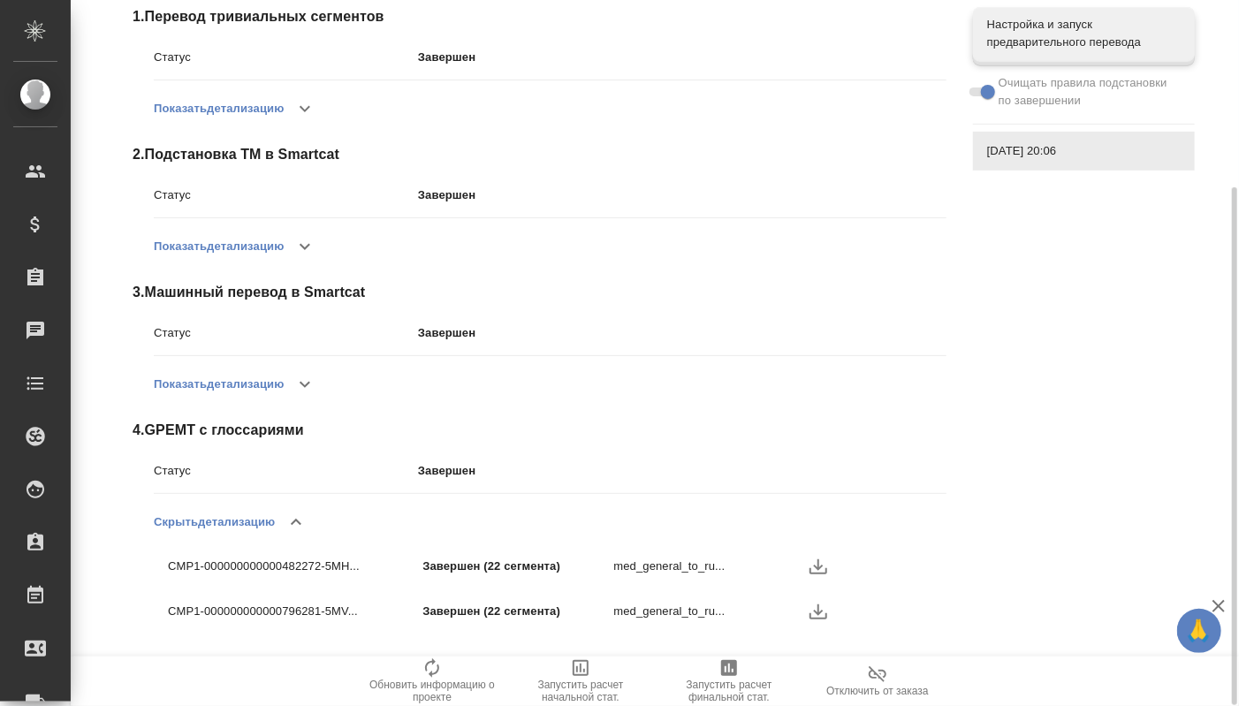
scroll to position [255, 0]
click at [814, 613] on icon "button" at bounding box center [818, 611] width 21 height 21
drag, startPoint x: 160, startPoint y: 565, endPoint x: 346, endPoint y: 580, distance: 187.1
click at [346, 580] on li "CMP1-000000000000482272-5MH... Завершен (22 сегмента) med_general_to_ru..." at bounding box center [550, 565] width 793 height 45
copy p "CMP1-000000000000482272-5MH"
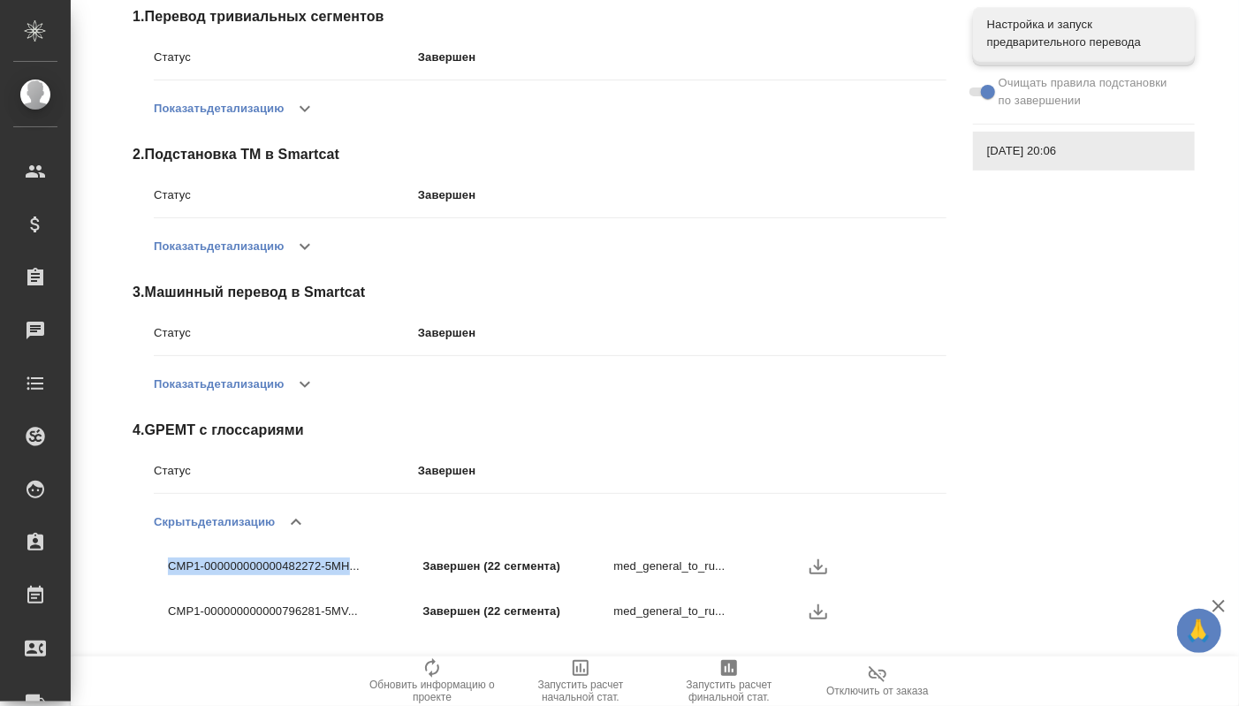
click at [148, 561] on div "4 . GPEMT с глоссариями Статус Завершен Скрыть детализацию CMP1-000000000000482…" at bounding box center [540, 527] width 814 height 214
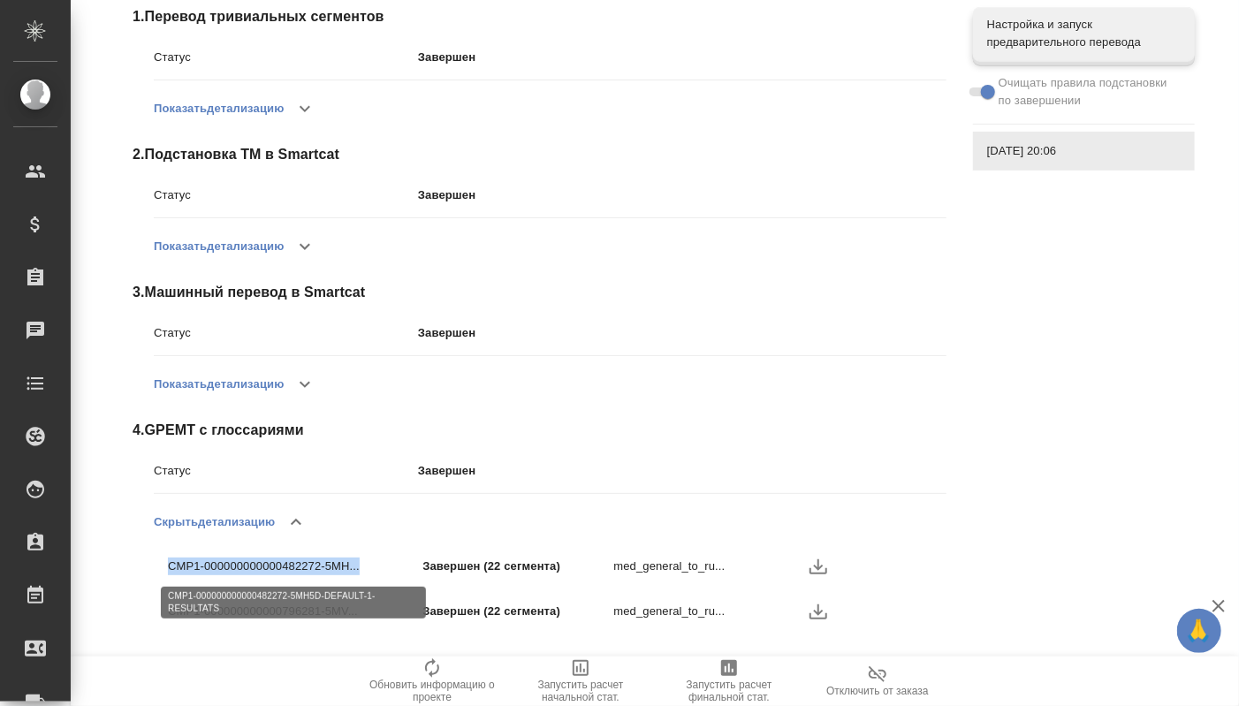
drag, startPoint x: 173, startPoint y: 564, endPoint x: 360, endPoint y: 571, distance: 186.6
click at [360, 571] on div "4 . GPEMT с глоссариями Статус Завершен Скрыть детализацию CMP1-000000000000482…" at bounding box center [540, 527] width 814 height 214
copy p "CMP1-000000000000482272-5MH..."
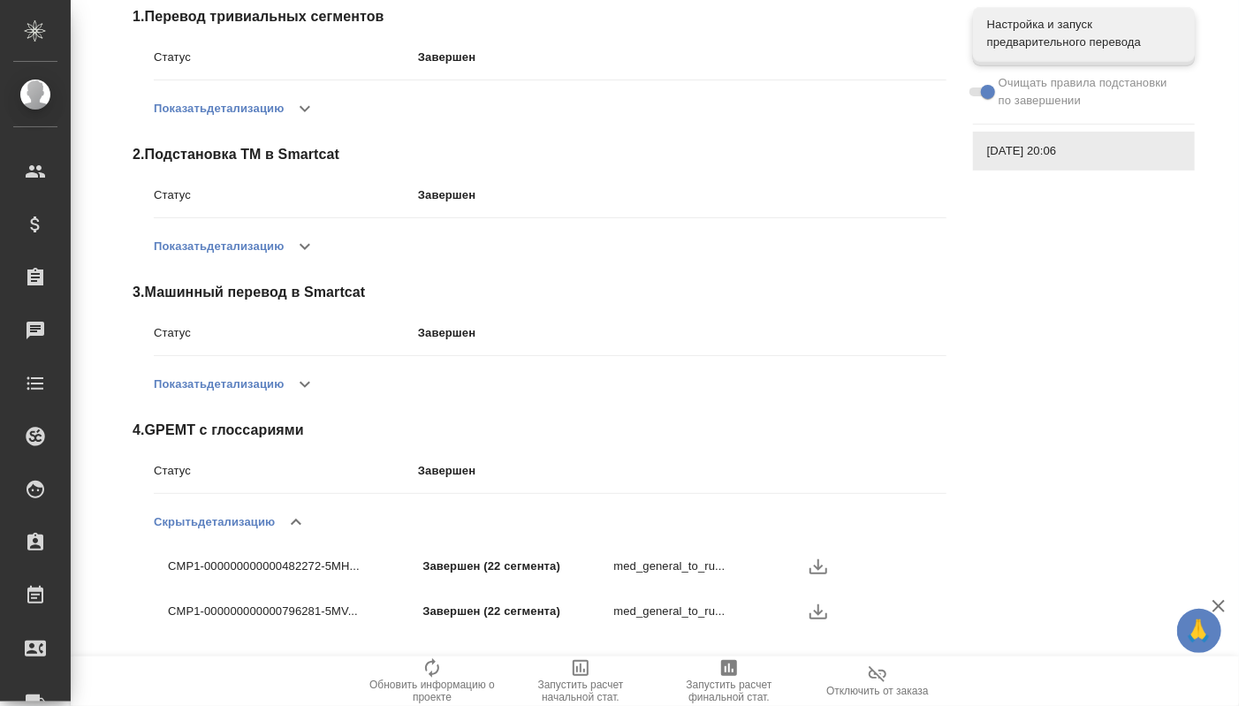
drag, startPoint x: 1090, startPoint y: 491, endPoint x: 1035, endPoint y: 564, distance: 90.8
click at [1090, 493] on div "Статус Завершен Обновить 1 . Перевод тривиальных сегментов Статус Завершен Пока…" at bounding box center [658, 290] width 1108 height 772
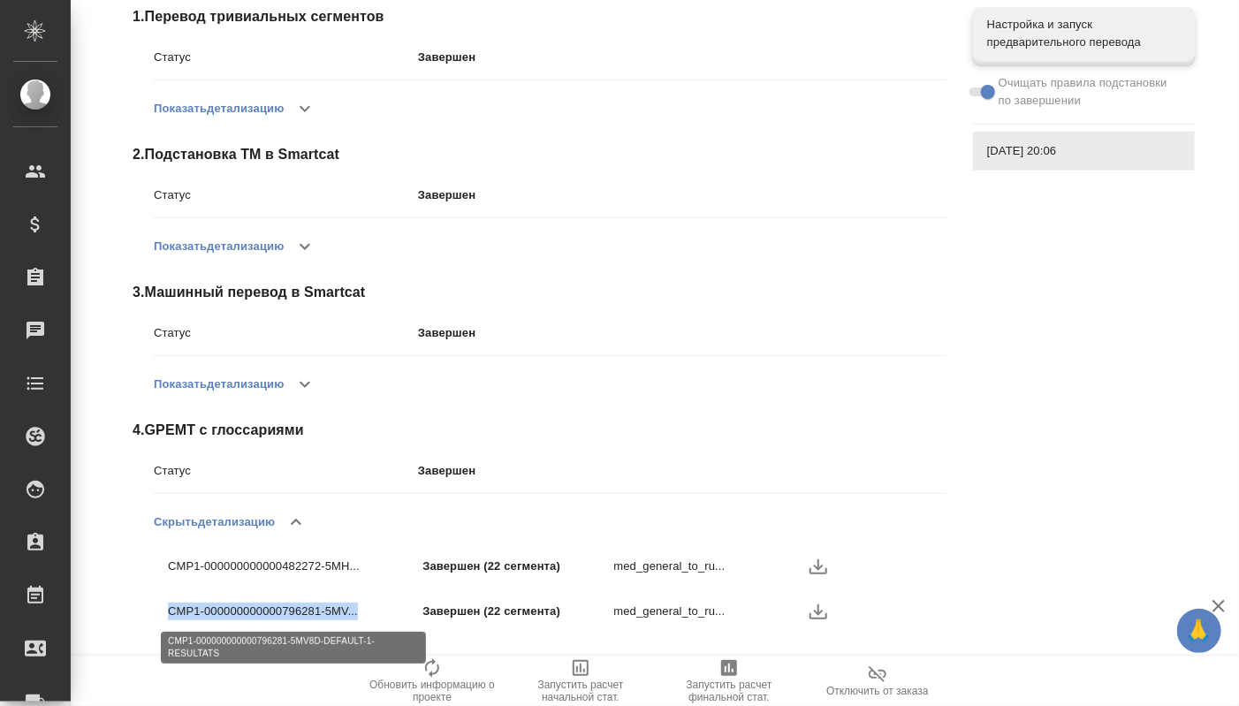
drag, startPoint x: 162, startPoint y: 613, endPoint x: 361, endPoint y: 614, distance: 199.7
click at [361, 614] on li "CMP1-000000000000796281-5MV... Завершен (22 сегмента) med_general_to_ru..." at bounding box center [550, 611] width 793 height 45
copy p "CMP1-000000000000796281-5MV..."
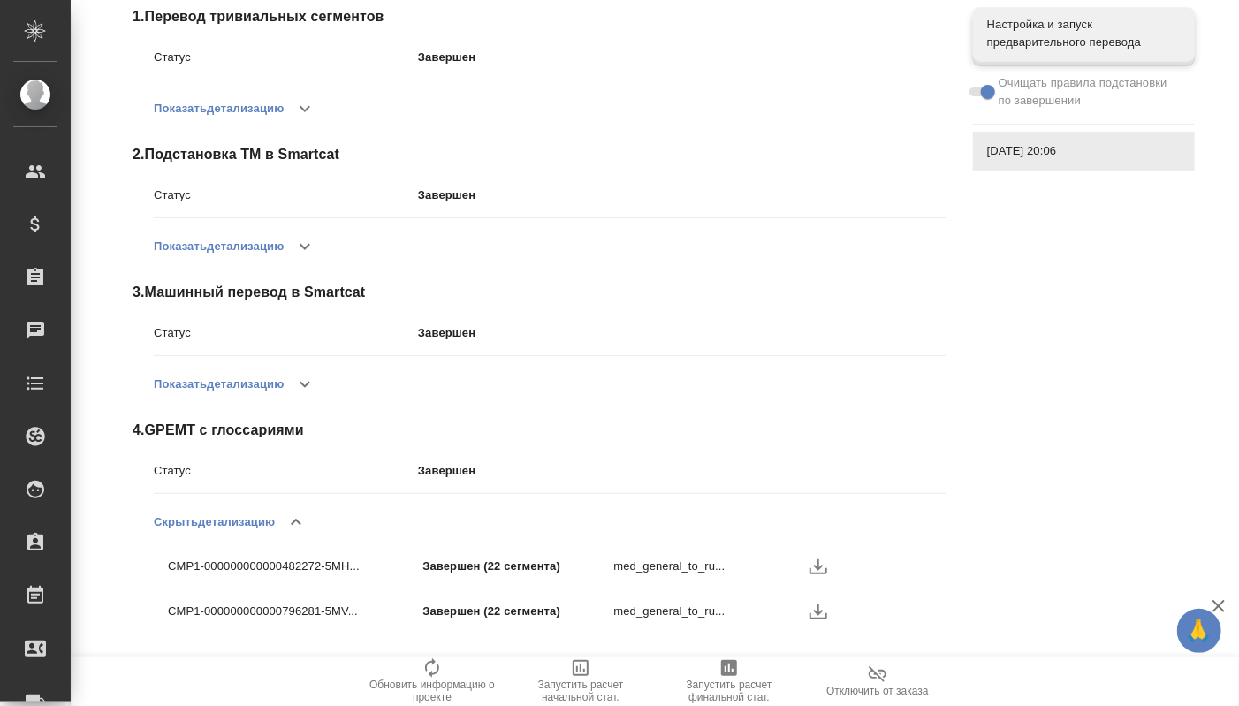
click at [968, 396] on div "Статус Завершен Обновить 1 . Перевод тривиальных сегментов Статус Завершен Пока…" at bounding box center [658, 290] width 1108 height 772
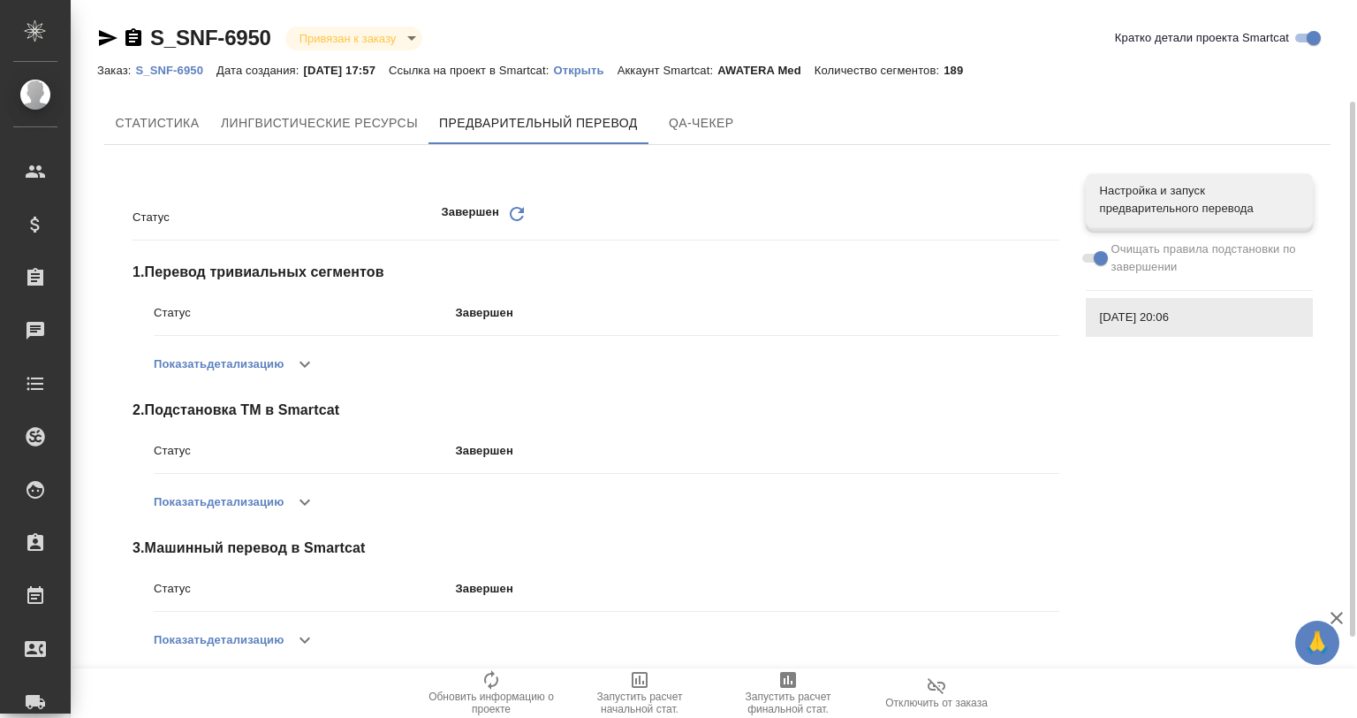
scroll to position [244, 0]
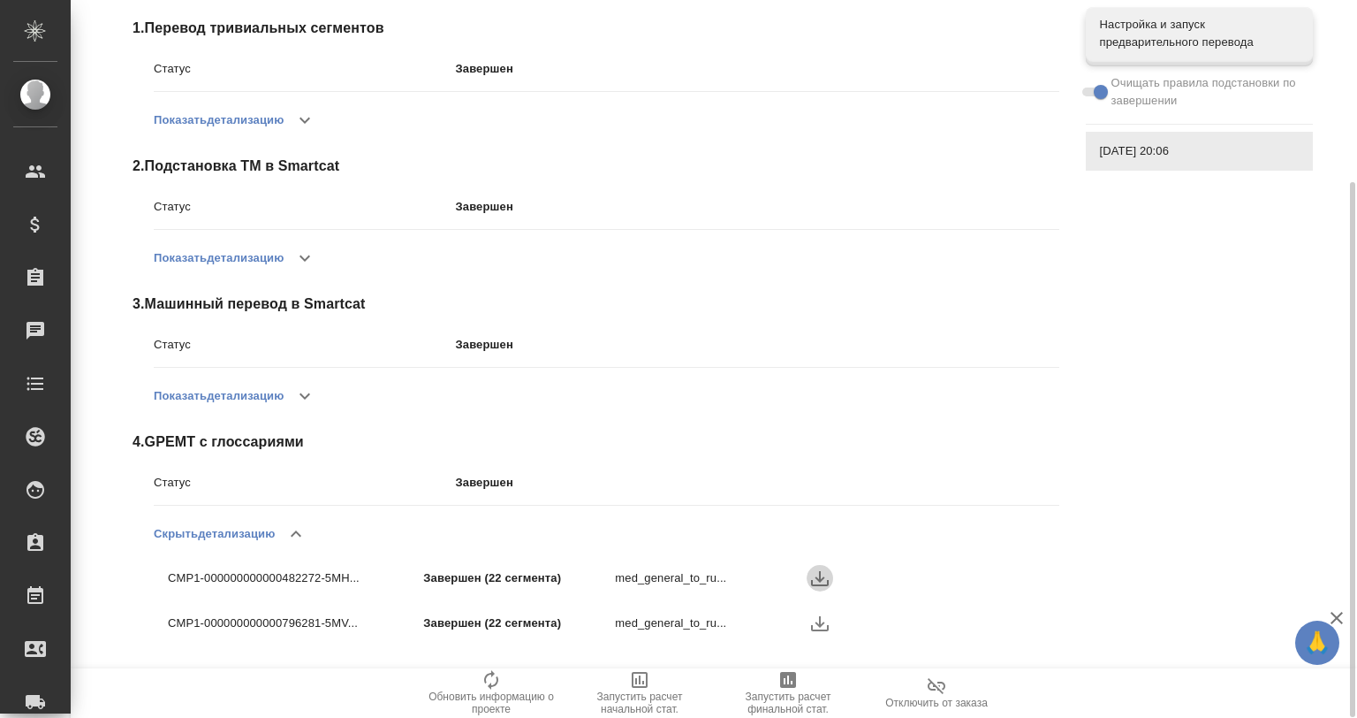
click at [824, 569] on icon "button" at bounding box center [819, 577] width 21 height 21
click at [813, 621] on icon "button" at bounding box center [819, 622] width 21 height 21
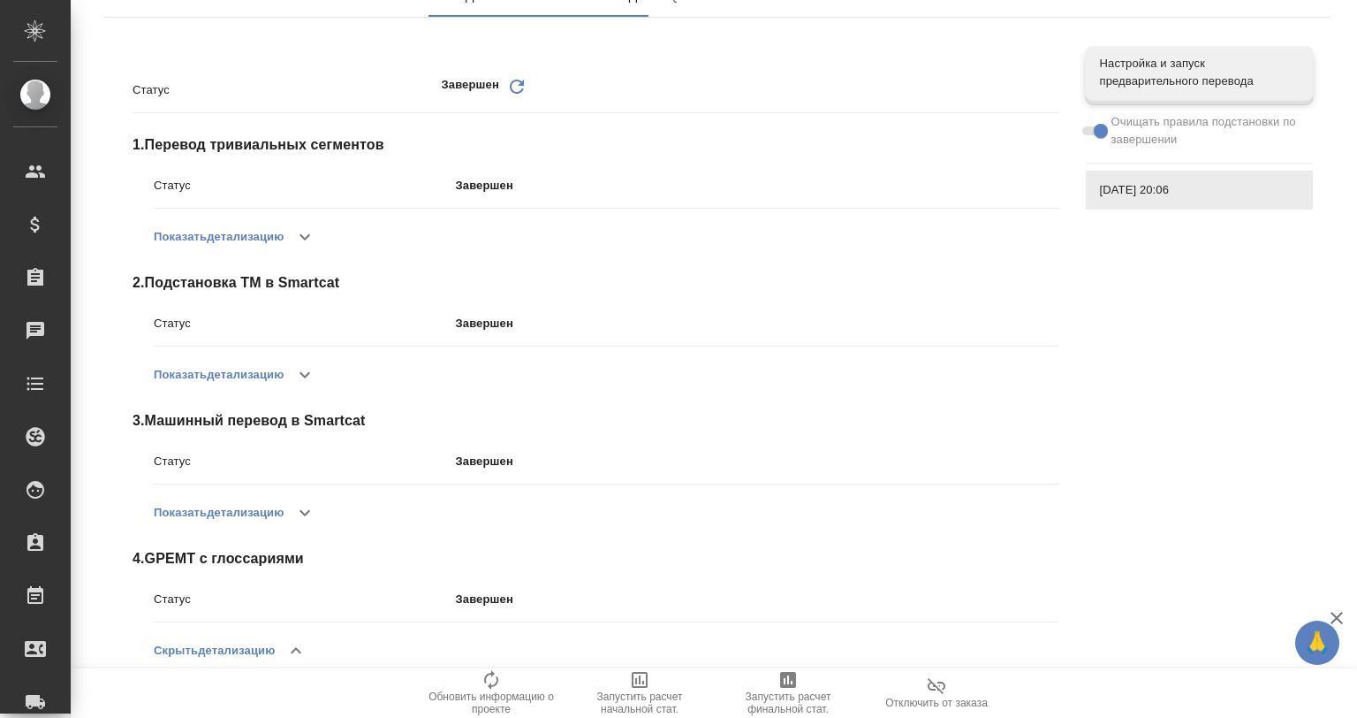
click at [1340, 620] on icon "button" at bounding box center [1337, 617] width 12 height 12
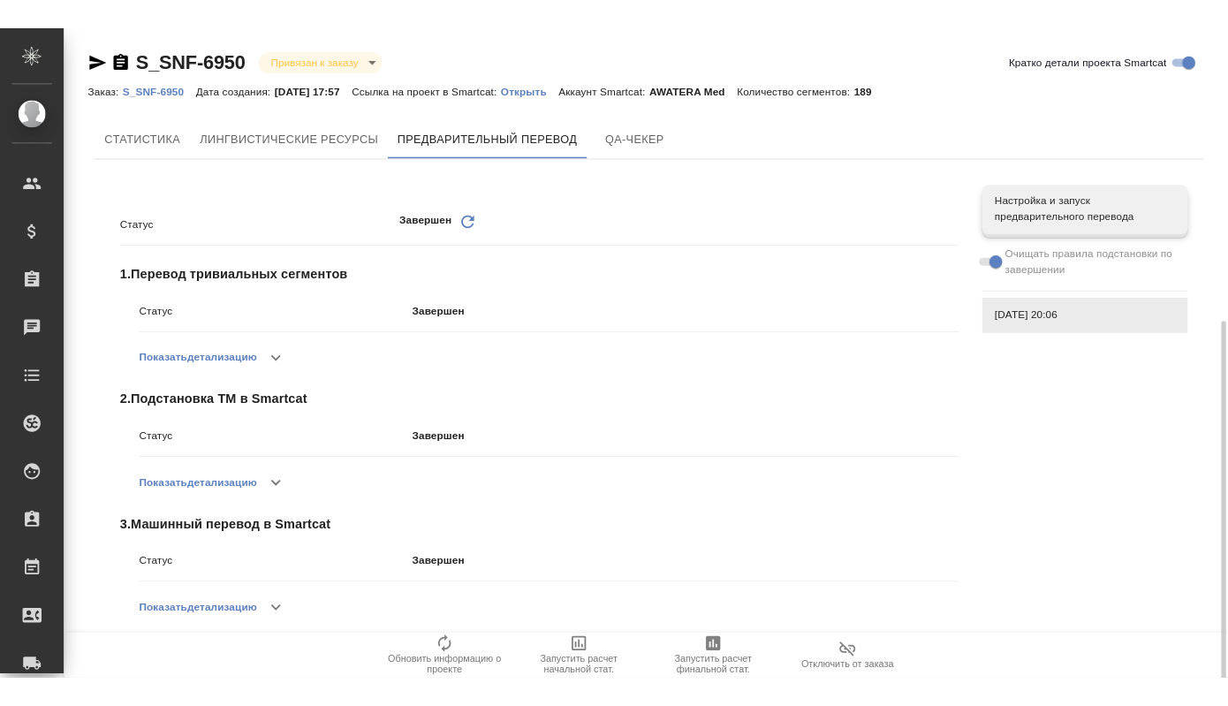
scroll to position [0, 0]
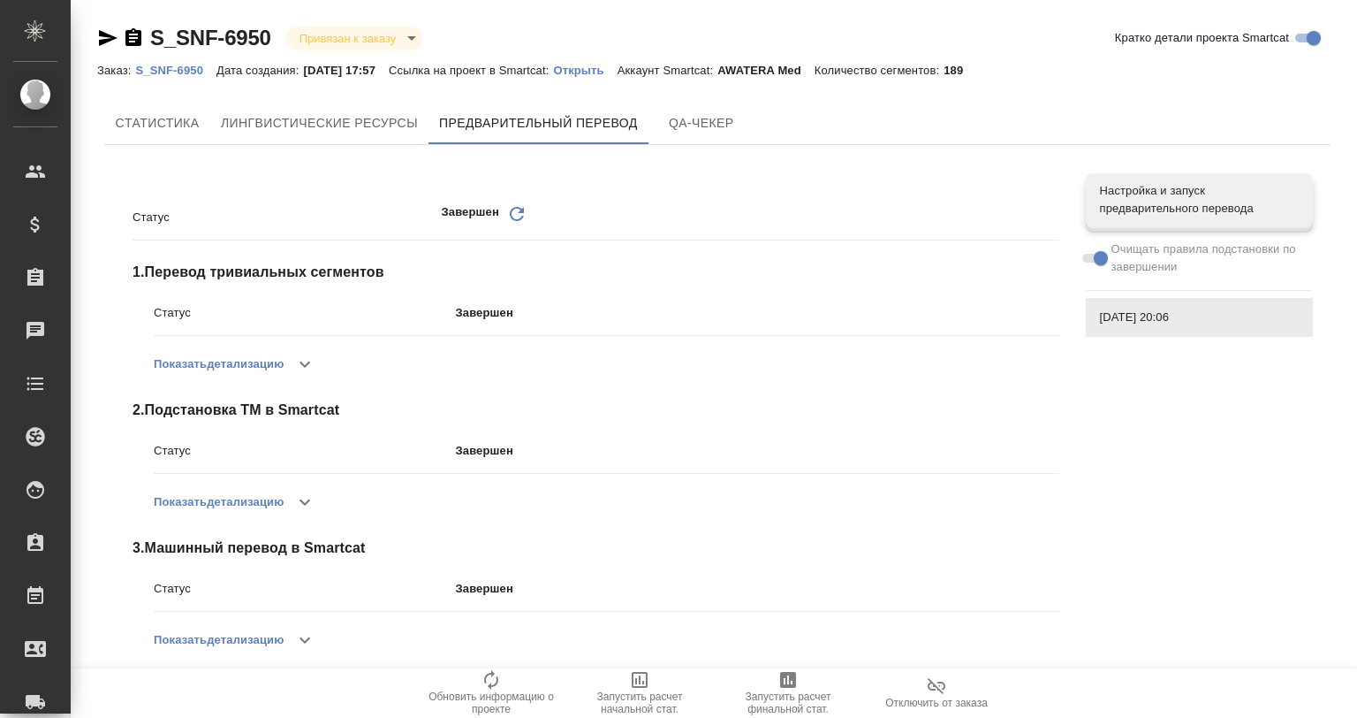
click at [612, 67] on p "Открыть" at bounding box center [585, 70] width 64 height 13
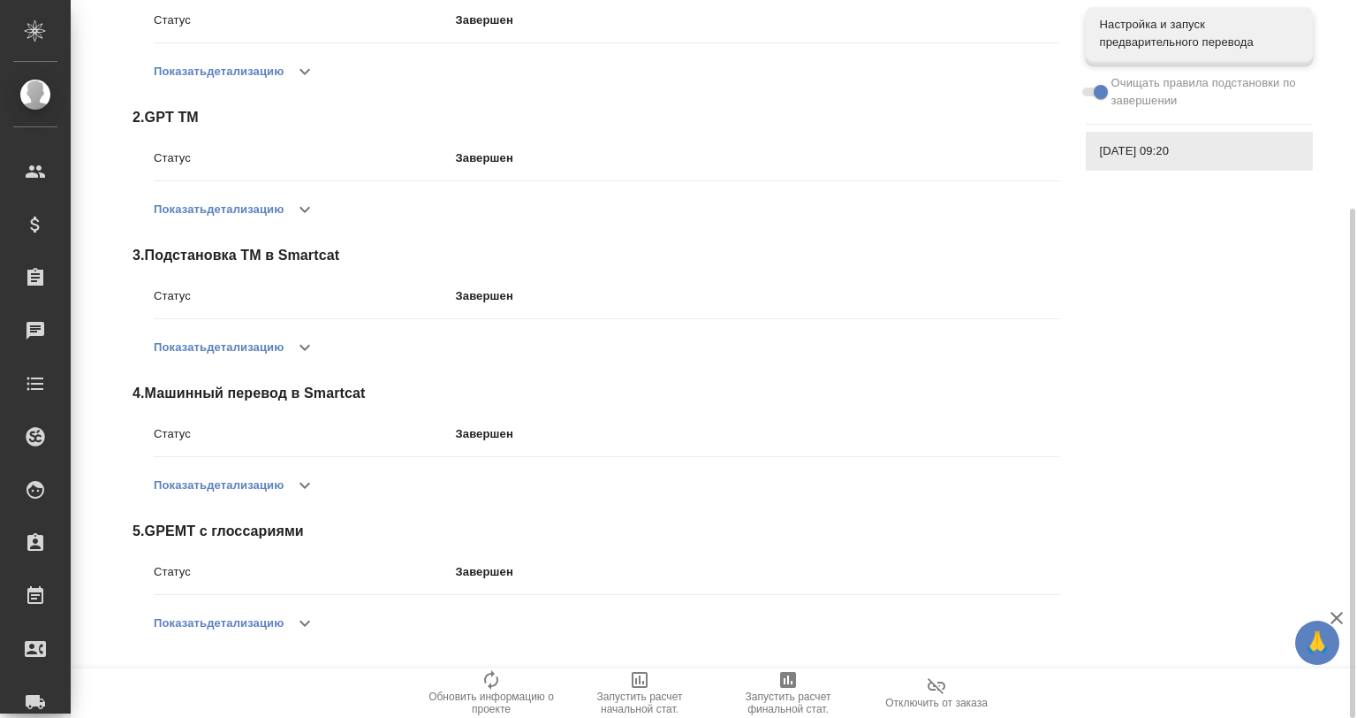
click at [308, 626] on icon "button" at bounding box center [305, 623] width 11 height 6
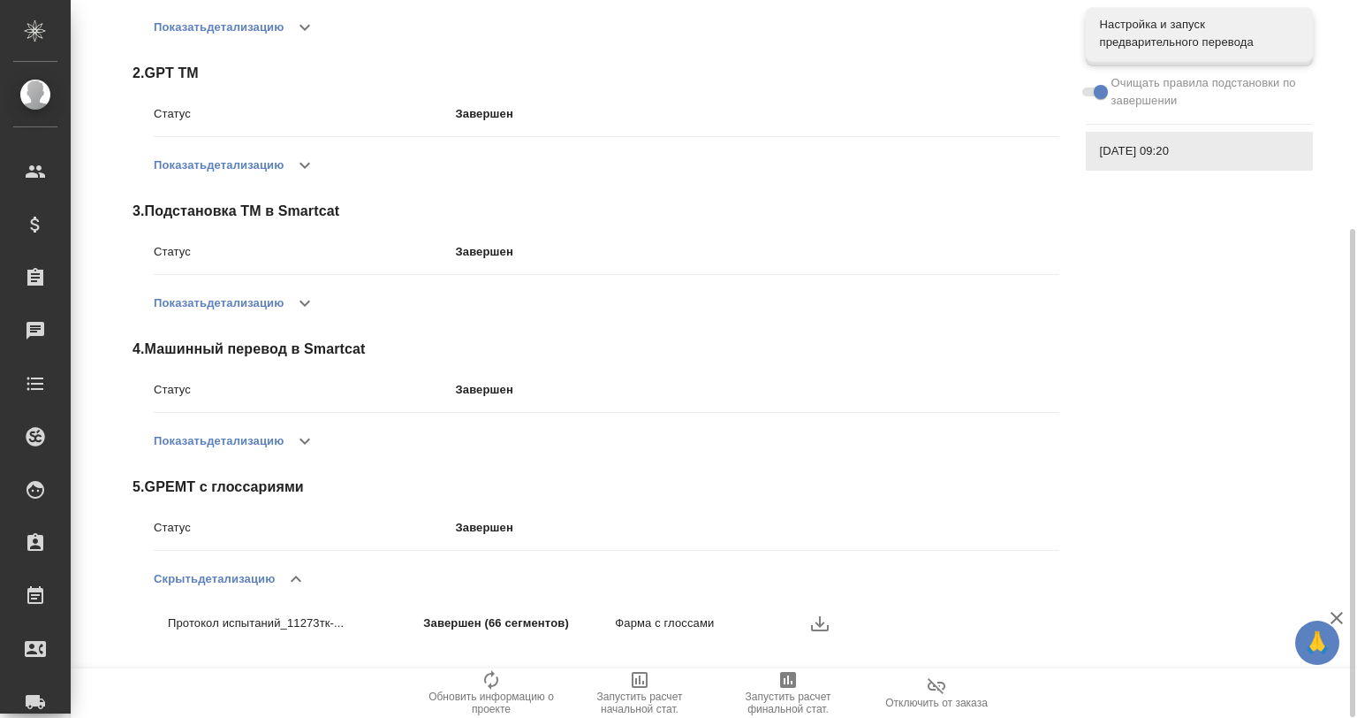
click at [819, 624] on icon "button" at bounding box center [820, 623] width 18 height 15
